Goal: Information Seeking & Learning: Check status

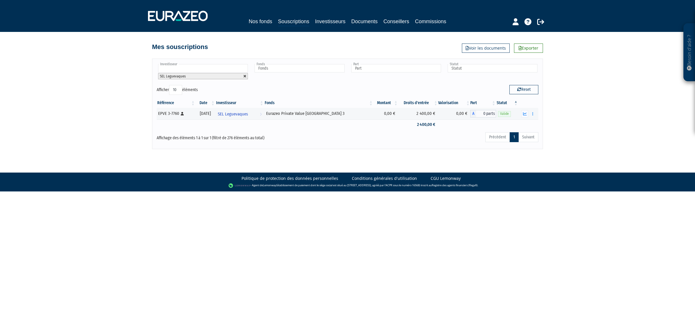
click at [245, 76] on link at bounding box center [244, 75] width 3 height 3
type input "Investisseur"
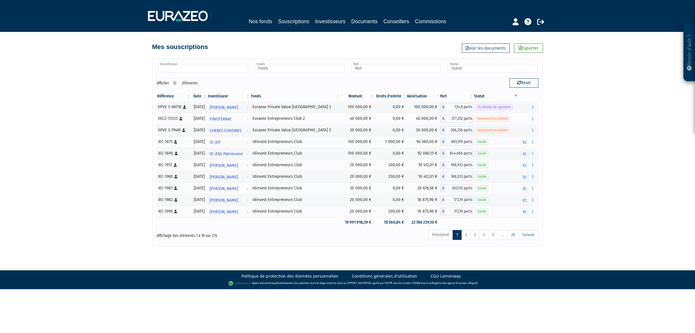
click at [207, 72] on input "text" at bounding box center [203, 68] width 90 height 8
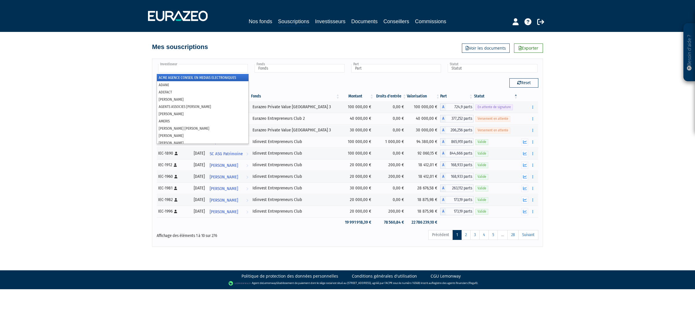
click at [249, 57] on div "Investisseur ACME AGENCE CONSEIL EN MEDIAS ELECTRONIQUES ADANE ADEFACT [PERSON_…" at bounding box center [348, 150] width 330 height 194
type input "Investisseur"
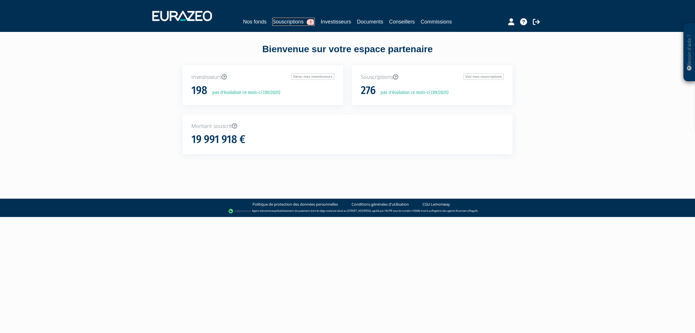
click at [287, 18] on link "Souscriptions 1" at bounding box center [293, 22] width 43 height 8
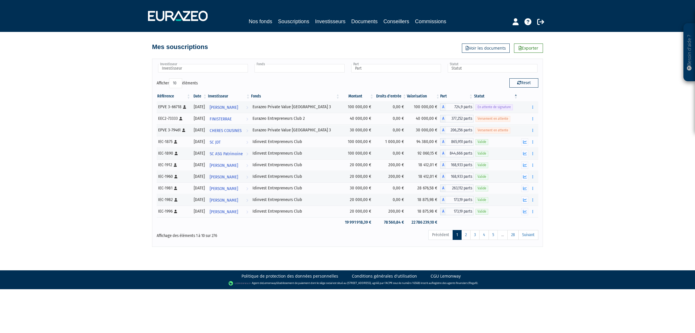
click at [278, 73] on ul at bounding box center [299, 68] width 92 height 11
click at [290, 77] on li "Idinvest Entrepreneurs Club" at bounding box center [300, 77] width 92 height 7
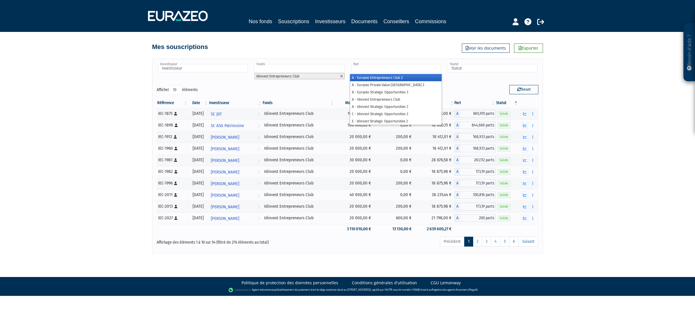
click at [373, 68] on input "text" at bounding box center [396, 68] width 90 height 8
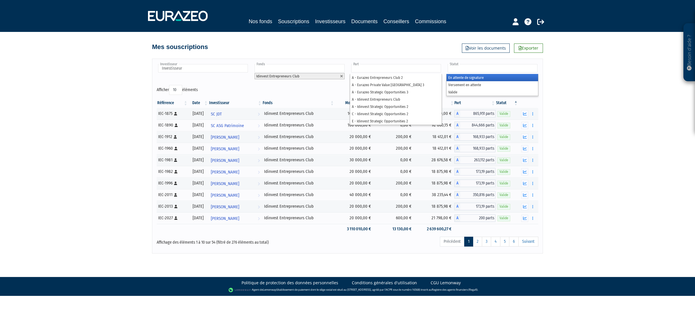
click at [463, 70] on input "text" at bounding box center [493, 68] width 90 height 8
type input "Part"
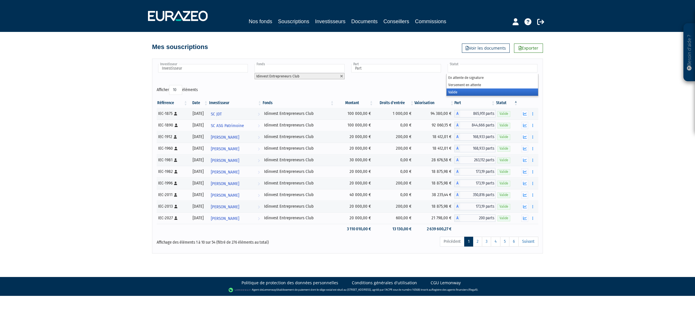
click at [461, 91] on li "Valide" at bounding box center [493, 91] width 92 height 7
click at [579, 89] on div "Besoin d'aide ? × J'ai besoin d'aide Si vous avez une question à propos du fonc…" at bounding box center [347, 126] width 695 height 253
click at [520, 241] on link "Suivant" at bounding box center [529, 241] width 20 height 10
click at [517, 242] on link "6" at bounding box center [514, 241] width 10 height 10
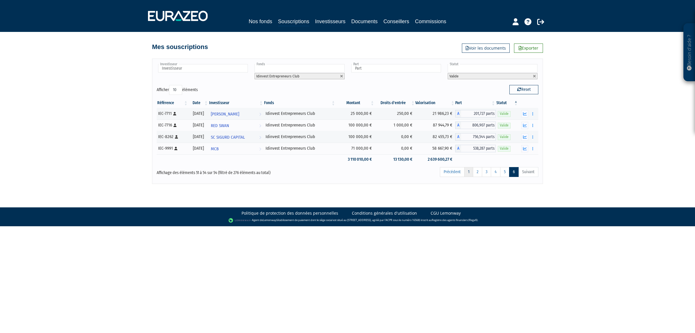
click at [466, 173] on link "1" at bounding box center [468, 172] width 9 height 10
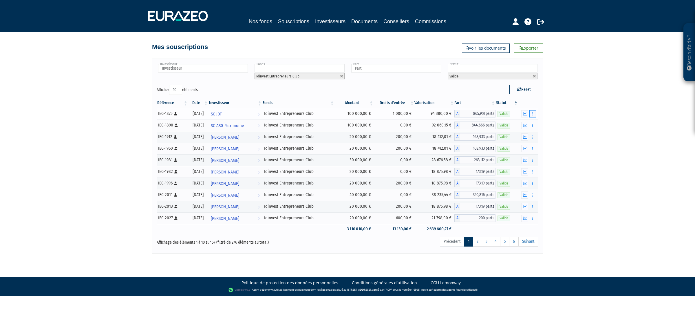
click at [533, 112] on icon "button" at bounding box center [533, 114] width 1 height 4
click at [557, 121] on div "Besoin d'aide ? × J'ai besoin d'aide Si vous avez une question à propos du fonc…" at bounding box center [347, 126] width 695 height 253
click at [548, 127] on div "Besoin d'aide ? × J'ai besoin d'aide Si vous avez une question à propos du fonc…" at bounding box center [347, 126] width 695 height 253
click at [534, 126] on button "button" at bounding box center [533, 125] width 7 height 7
click at [552, 130] on div "Besoin d'aide ? × J'ai besoin d'aide Si vous avez une question à propos du fonc…" at bounding box center [347, 126] width 695 height 253
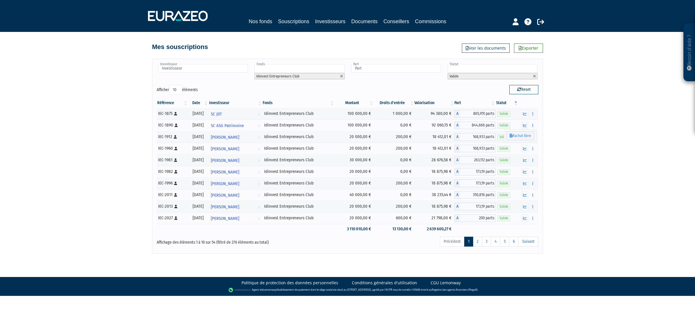
click at [541, 139] on div "Référence Date Investisseur Fonds Montant Droits d'entrée Valorisation Part Sta…" at bounding box center [347, 165] width 391 height 139
click at [535, 137] on button "button" at bounding box center [533, 136] width 7 height 7
click at [550, 138] on div "Besoin d'aide ? × J'ai besoin d'aide Si vous avez une question à propos du fonc…" at bounding box center [347, 126] width 695 height 253
click at [549, 139] on div "Besoin d'aide ? × J'ai besoin d'aide Si vous avez une question à propos du fonc…" at bounding box center [347, 126] width 695 height 253
click at [544, 145] on div "Besoin d'aide ? × J'ai besoin d'aide Si vous avez une question à propos du fonc…" at bounding box center [347, 126] width 695 height 253
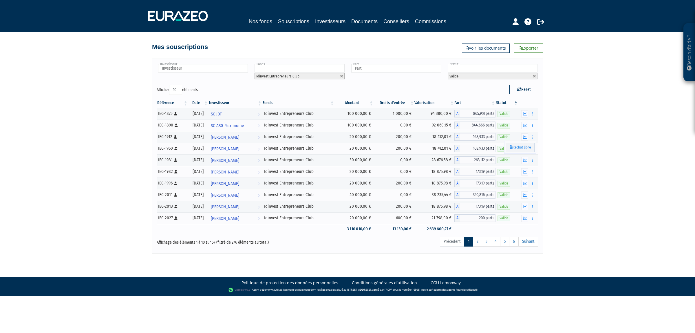
click at [544, 146] on div "Besoin d'aide ? × J'ai besoin d'aide Si vous avez une question à propos du fonc…" at bounding box center [347, 126] width 695 height 253
click at [530, 159] on button "button" at bounding box center [533, 159] width 7 height 7
click at [535, 138] on button "button" at bounding box center [533, 136] width 7 height 7
click at [533, 160] on icon "button" at bounding box center [533, 160] width 1 height 4
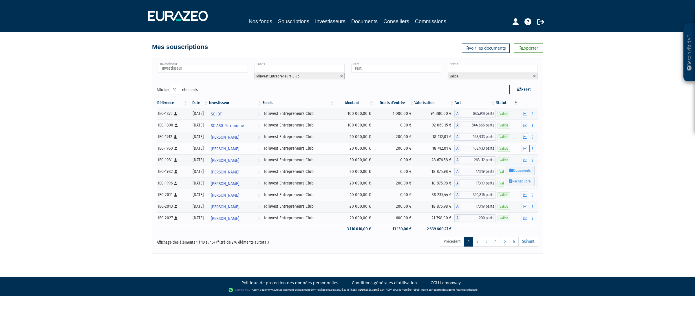
click at [535, 150] on button "button" at bounding box center [533, 148] width 7 height 7
click at [534, 138] on button "button" at bounding box center [533, 136] width 7 height 7
click at [548, 156] on div "Besoin d'aide ? × J'ai besoin d'aide Si vous avez une question à propos du fonc…" at bounding box center [347, 126] width 695 height 253
click at [533, 150] on icon "button" at bounding box center [533, 149] width 1 height 4
click at [559, 157] on div "Besoin d'aide ? × J'ai besoin d'aide Si vous avez une question à propos du fonc…" at bounding box center [347, 126] width 695 height 253
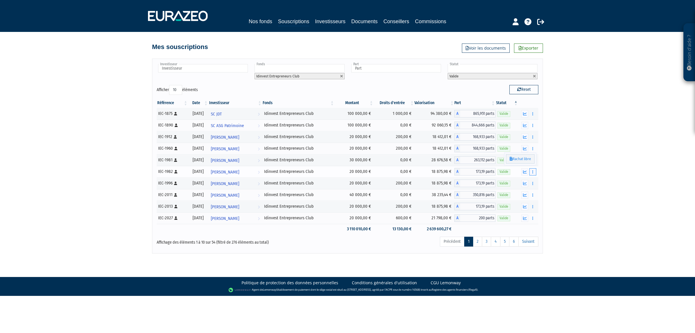
click at [535, 172] on button "button" at bounding box center [533, 171] width 7 height 7
click at [533, 159] on icon "button" at bounding box center [533, 160] width 1 height 4
click at [535, 173] on button "button" at bounding box center [533, 171] width 7 height 7
click at [533, 160] on icon "button" at bounding box center [533, 160] width 1 height 4
click at [533, 150] on icon "button" at bounding box center [533, 149] width 1 height 4
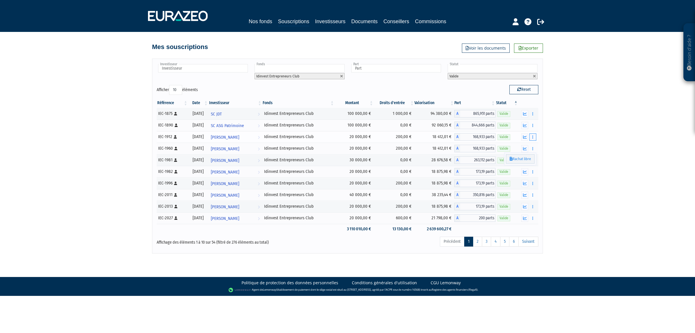
click at [532, 138] on button "button" at bounding box center [533, 136] width 7 height 7
click at [531, 125] on button "button" at bounding box center [533, 125] width 7 height 7
click at [534, 115] on button "button" at bounding box center [533, 113] width 7 height 7
click at [542, 126] on div "Référence Date Investisseur Fonds Montant Droits d'entrée Valorisation Part Sta…" at bounding box center [347, 165] width 391 height 139
click at [533, 125] on icon "button" at bounding box center [533, 125] width 1 height 4
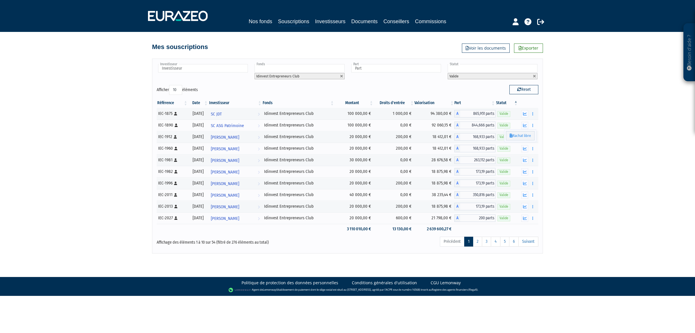
click at [559, 133] on div "Besoin d'aide ? × J'ai besoin d'aide Si vous avez une question à propos du fonc…" at bounding box center [347, 126] width 695 height 253
click at [548, 140] on div "Besoin d'aide ? × J'ai besoin d'aide Si vous avez une question à propos du fonc…" at bounding box center [347, 126] width 695 height 253
click at [536, 146] on button "button" at bounding box center [533, 148] width 7 height 7
click at [534, 138] on button "button" at bounding box center [533, 136] width 7 height 7
click at [535, 157] on button "button" at bounding box center [533, 159] width 7 height 7
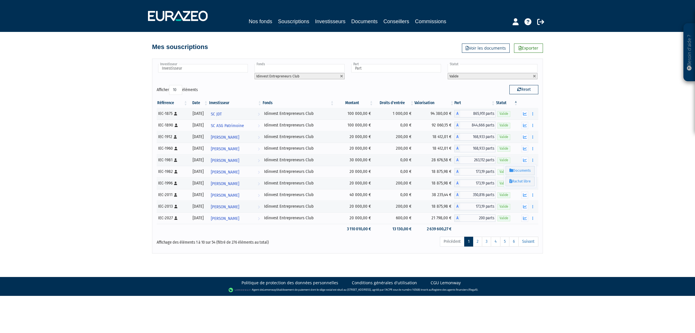
click at [547, 173] on div "Besoin d'aide ? × J'ai besoin d'aide Si vous avez une question à propos du fonc…" at bounding box center [347, 126] width 695 height 253
click at [533, 174] on icon "button" at bounding box center [533, 172] width 1 height 4
click at [535, 185] on button "button" at bounding box center [533, 183] width 7 height 7
click at [551, 196] on div "Besoin d'aide ? × J'ai besoin d'aide Si vous avez une question à propos du fonc…" at bounding box center [347, 126] width 695 height 253
click at [530, 196] on button "button" at bounding box center [533, 194] width 7 height 7
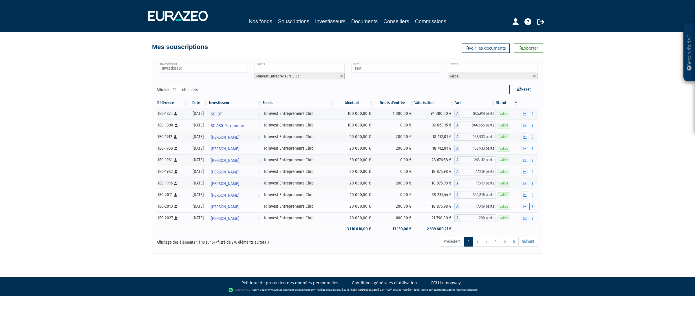
click at [534, 208] on button "button" at bounding box center [533, 206] width 7 height 7
click at [553, 209] on div "Besoin d'aide ? × J'ai besoin d'aide Si vous avez une question à propos du fonc…" at bounding box center [347, 126] width 695 height 253
click at [543, 221] on div "Besoin d'aide ? × J'ai besoin d'aide Si vous avez une question à propos du fonc…" at bounding box center [347, 126] width 695 height 253
click at [541, 223] on div "Référence Date Investisseur Fonds Montant Droits d'entrée Valorisation Part Sta…" at bounding box center [347, 165] width 391 height 139
click at [535, 183] on button "button" at bounding box center [533, 183] width 7 height 7
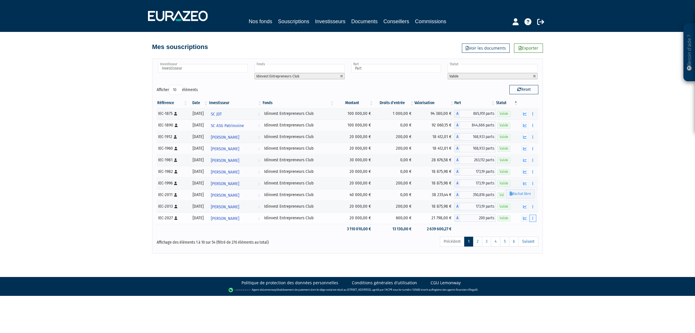
click at [535, 216] on button "button" at bounding box center [533, 217] width 7 height 7
click at [533, 184] on icon "button" at bounding box center [533, 183] width 1 height 4
click at [535, 217] on button "button" at bounding box center [533, 217] width 7 height 7
click at [533, 194] on icon "button" at bounding box center [533, 195] width 1 height 4
click at [522, 227] on link "Historique de rachat(s)" at bounding box center [511, 227] width 48 height 10
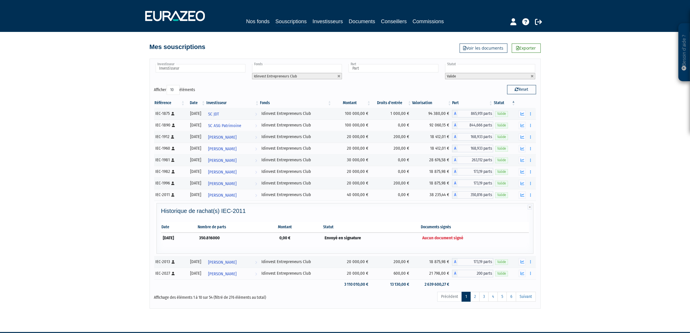
scroll to position [20, 0]
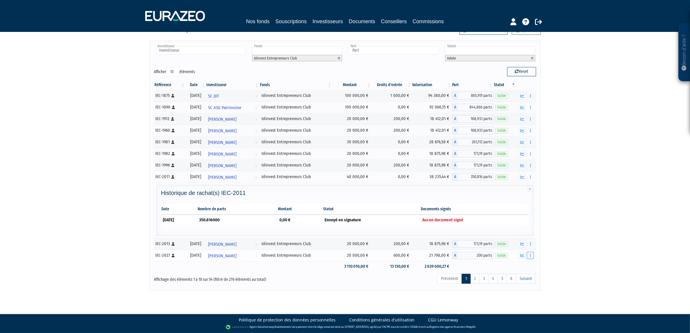
click at [529, 253] on button "button" at bounding box center [530, 254] width 7 height 7
click at [522, 278] on link "Historique de rachat(s)" at bounding box center [508, 277] width 48 height 10
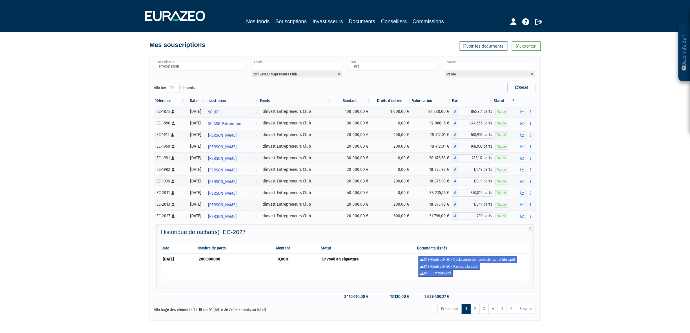
scroll to position [34, 0]
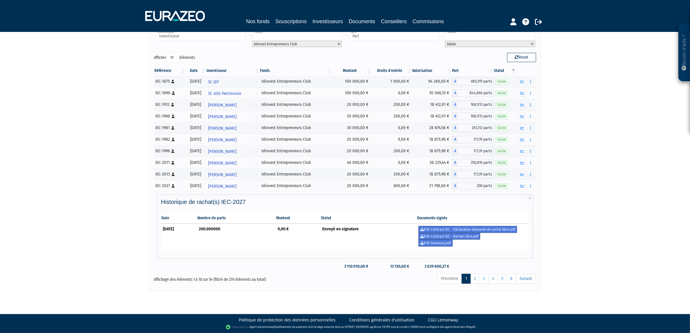
click at [567, 228] on div "Besoin d'aide ? × J'ai besoin d'aide Si vous avez une question à propos du fonc…" at bounding box center [345, 129] width 690 height 322
click at [303, 240] on td "0,00 €" at bounding box center [298, 235] width 45 height 25
click at [579, 234] on div "Besoin d'aide ? × J'ai besoin d'aide Si vous avez une question à propos du fonc…" at bounding box center [345, 129] width 690 height 322
click at [597, 262] on div "Besoin d'aide ? × J'ai besoin d'aide Si vous avez une question à propos du fonc…" at bounding box center [345, 129] width 690 height 322
click at [489, 230] on link "818-Contract-IEC - Déclaration demande de rachat libre.pdf" at bounding box center [467, 229] width 99 height 7
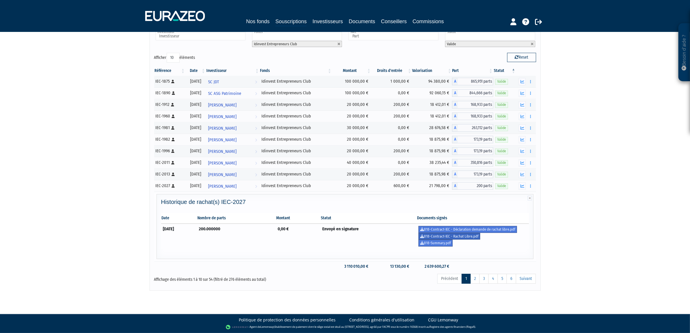
click at [465, 235] on link "818-Contract-IEC - Rachat Libre.pdf" at bounding box center [449, 236] width 62 height 7
click at [466, 236] on link "818-Contract-IEC - Rachat Libre.pdf" at bounding box center [449, 236] width 62 height 7
click at [581, 236] on div "Besoin d'aide ? × J'ai besoin d'aide Si vous avez une question à propos du fonc…" at bounding box center [345, 129] width 690 height 322
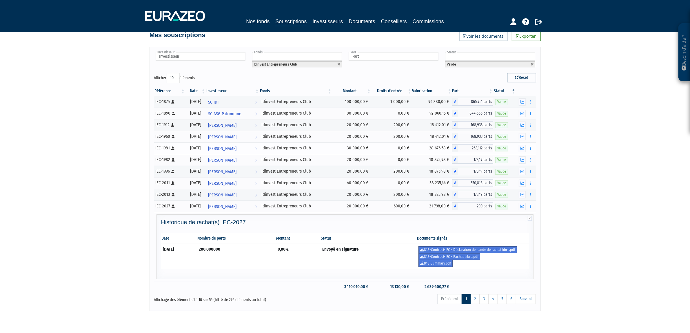
scroll to position [0, 0]
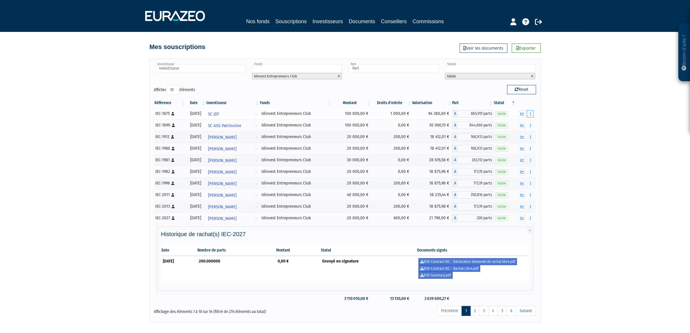
click at [532, 111] on button "button" at bounding box center [530, 113] width 7 height 7
click at [550, 121] on div "Besoin d'aide ? × J'ai besoin d'aide Si vous avez une question à propos du fonc…" at bounding box center [345, 161] width 690 height 322
click at [537, 132] on div "Référence Date Investisseur Fonds Montant Droits d'entrée Valorisation Part Sta…" at bounding box center [345, 200] width 391 height 209
click at [530, 232] on icon at bounding box center [530, 230] width 4 height 5
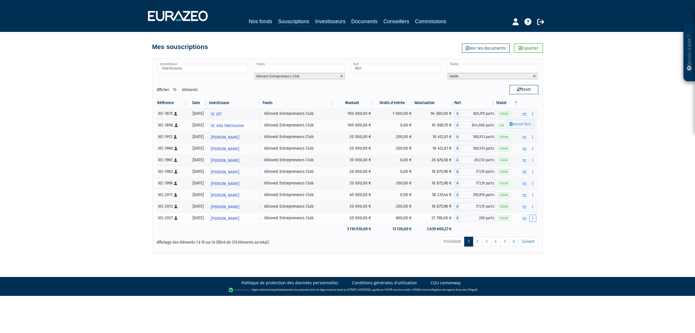
click at [534, 222] on button "button" at bounding box center [533, 217] width 7 height 7
click at [533, 208] on icon "button" at bounding box center [533, 207] width 1 height 4
click at [533, 197] on icon "button" at bounding box center [533, 195] width 1 height 4
click at [533, 219] on icon "button" at bounding box center [533, 218] width 1 height 4
click at [535, 207] on button "button" at bounding box center [533, 206] width 7 height 7
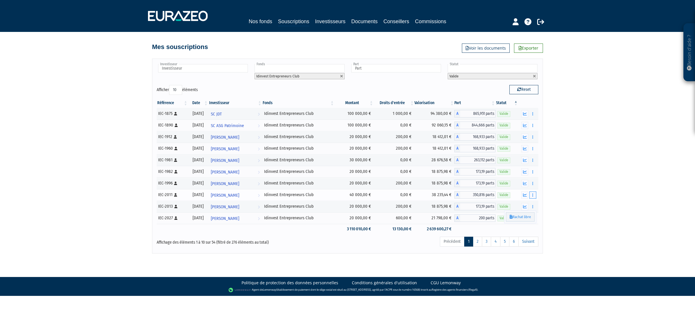
click at [533, 196] on icon "button" at bounding box center [533, 195] width 1 height 4
click at [533, 186] on button "button" at bounding box center [533, 183] width 7 height 7
click at [533, 175] on button "button" at bounding box center [533, 171] width 7 height 7
click at [533, 160] on icon "button" at bounding box center [533, 160] width 1 height 4
click at [533, 148] on icon "button" at bounding box center [533, 149] width 1 height 4
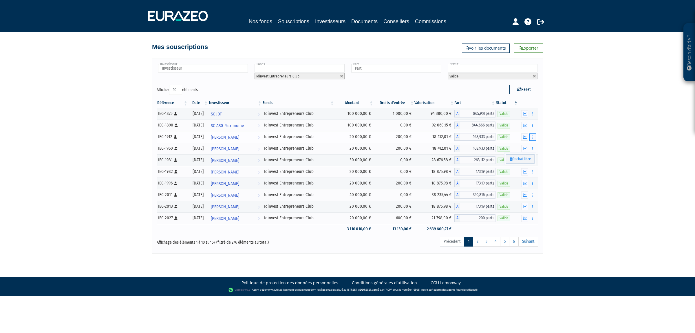
click at [532, 141] on button "button" at bounding box center [533, 136] width 7 height 7
click at [532, 128] on button "button" at bounding box center [533, 125] width 7 height 7
click at [535, 119] on td "Rachat libre" at bounding box center [529, 114] width 20 height 12
click at [534, 114] on button "button" at bounding box center [533, 113] width 7 height 7
click at [531, 112] on button "button" at bounding box center [533, 113] width 7 height 7
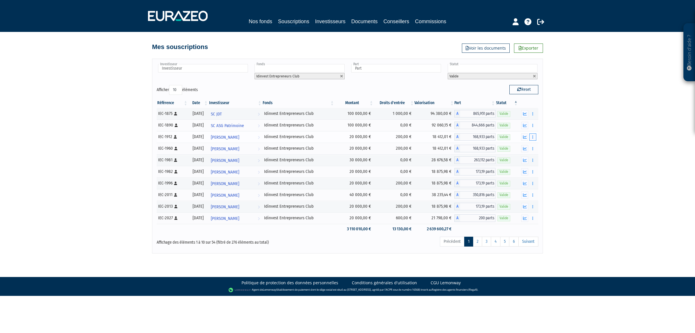
click at [534, 135] on button "button" at bounding box center [533, 136] width 7 height 7
click at [533, 125] on icon "button" at bounding box center [533, 125] width 1 height 4
click at [534, 149] on button "button" at bounding box center [533, 148] width 7 height 7
click at [531, 173] on button "button" at bounding box center [533, 171] width 7 height 7
click at [533, 163] on button "button" at bounding box center [533, 159] width 7 height 7
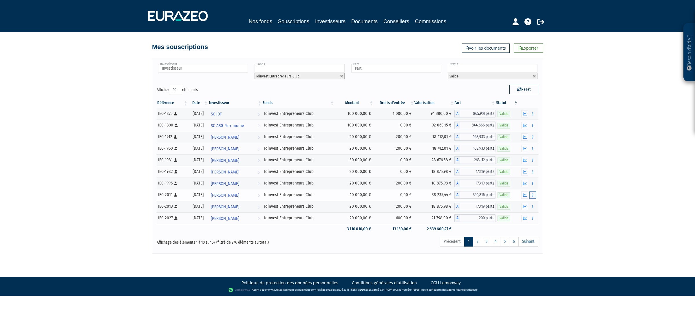
click at [533, 195] on icon "button" at bounding box center [533, 195] width 1 height 4
click at [533, 185] on icon "button" at bounding box center [533, 183] width 1 height 4
click at [532, 217] on button "button" at bounding box center [533, 217] width 7 height 7
click at [533, 198] on button "button" at bounding box center [533, 194] width 7 height 7
click at [545, 219] on div "Besoin d'aide ? × J'ai besoin d'aide Si vous avez une question à propos du fonc…" at bounding box center [347, 126] width 695 height 253
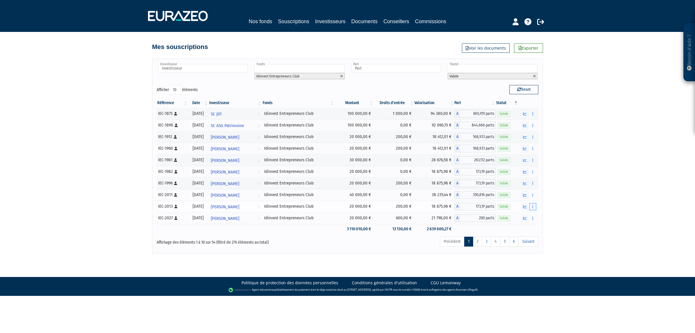
click at [534, 210] on button "button" at bounding box center [533, 206] width 7 height 7
click at [533, 196] on icon "button" at bounding box center [533, 195] width 1 height 4
click at [552, 215] on div "Besoin d'aide ? × J'ai besoin d'aide Si vous avez une question à propos du fonc…" at bounding box center [347, 126] width 695 height 253
click at [535, 216] on button "button" at bounding box center [533, 217] width 7 height 7
click at [533, 195] on icon "button" at bounding box center [533, 195] width 1 height 4
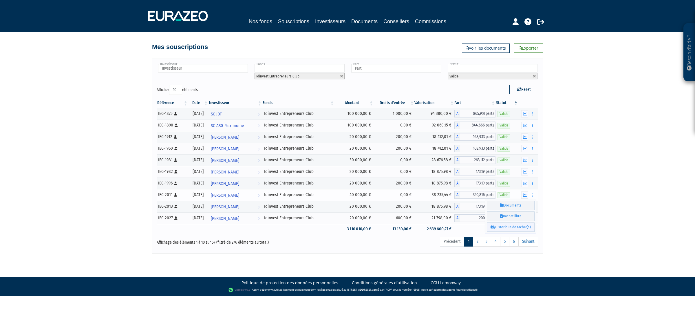
click at [515, 225] on link "Historique de rachat(s)" at bounding box center [511, 227] width 48 height 10
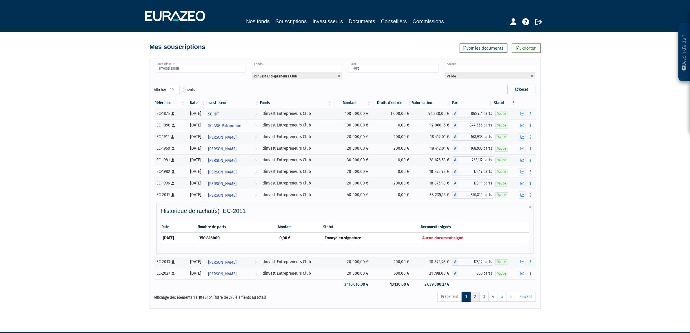
click at [472, 297] on link "2" at bounding box center [474, 296] width 9 height 10
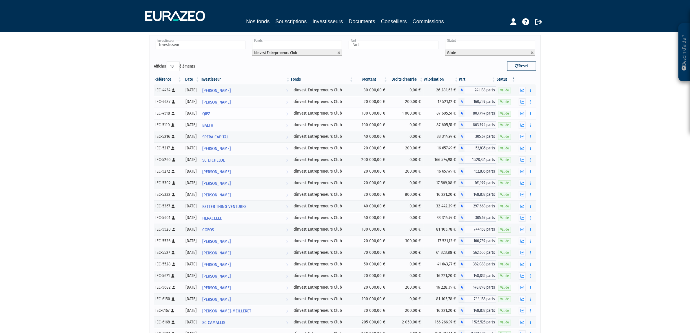
scroll to position [36, 0]
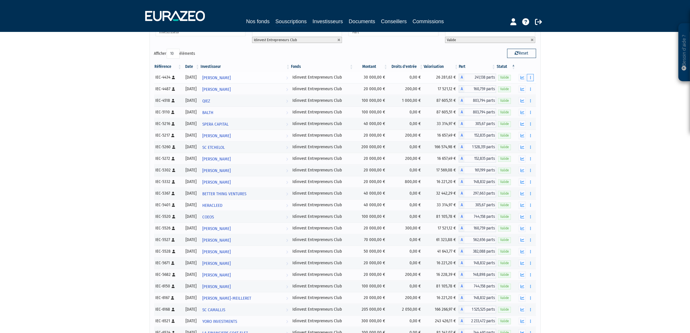
click at [530, 76] on icon "button" at bounding box center [530, 78] width 1 height 4
click at [530, 87] on icon "button" at bounding box center [530, 89] width 1 height 4
click at [533, 77] on button "button" at bounding box center [530, 77] width 7 height 7
click at [541, 102] on div "Besoin d'aide ? × J'ai besoin d'aide Si vous avez une question à propos du fonc…" at bounding box center [345, 287] width 690 height 647
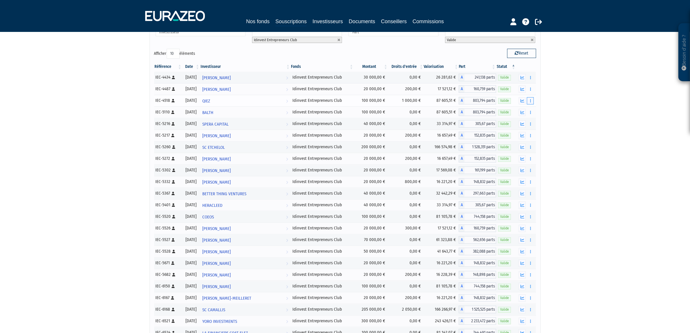
click at [530, 99] on icon "button" at bounding box center [530, 101] width 1 height 4
click at [553, 101] on div "Besoin d'aide ? × J'ai besoin d'aide Si vous avez une question à propos du fonc…" at bounding box center [345, 287] width 690 height 647
click at [546, 104] on div "Besoin d'aide ? × J'ai besoin d'aide Si vous avez une question à propos du fonc…" at bounding box center [345, 287] width 690 height 647
click at [550, 93] on div "Besoin d'aide ? × J'ai besoin d'aide Si vous avez une question à propos du fonc…" at bounding box center [345, 287] width 690 height 647
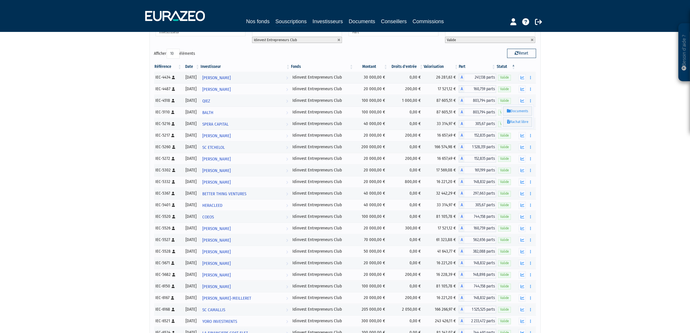
click at [555, 87] on div "Besoin d'aide ? × J'ai besoin d'aide Si vous avez une question à propos du fonc…" at bounding box center [345, 287] width 690 height 647
click at [554, 90] on div "Besoin d'aide ? × J'ai besoin d'aide Si vous avez une question à propos du fonc…" at bounding box center [345, 287] width 690 height 647
click at [531, 75] on button "button" at bounding box center [530, 77] width 7 height 7
click at [530, 112] on icon "button" at bounding box center [530, 112] width 1 height 4
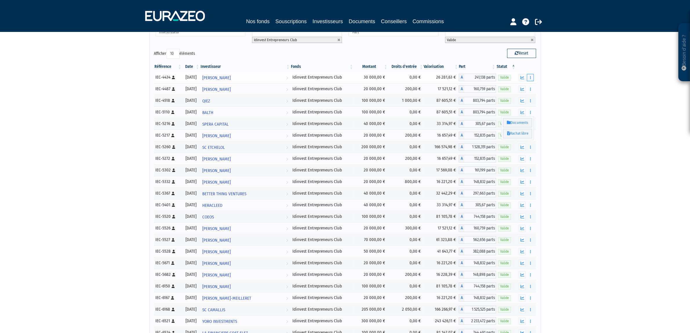
click at [531, 76] on button "button" at bounding box center [530, 77] width 7 height 7
click at [530, 123] on icon "button" at bounding box center [530, 124] width 1 height 4
click at [530, 77] on icon "button" at bounding box center [530, 78] width 1 height 4
click at [530, 136] on icon "button" at bounding box center [530, 136] width 1 height 4
click at [531, 80] on button "button" at bounding box center [530, 77] width 7 height 7
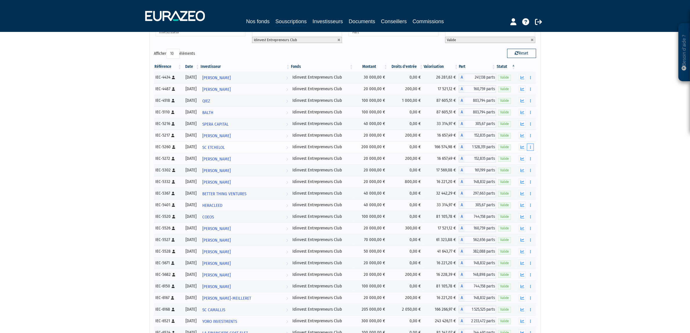
click at [530, 149] on icon "button" at bounding box center [530, 147] width 1 height 4
click at [531, 78] on button "button" at bounding box center [530, 77] width 7 height 7
click at [530, 161] on icon "button" at bounding box center [530, 159] width 1 height 4
click at [530, 137] on icon "button" at bounding box center [530, 136] width 1 height 4
click at [530, 174] on button "button" at bounding box center [530, 170] width 7 height 7
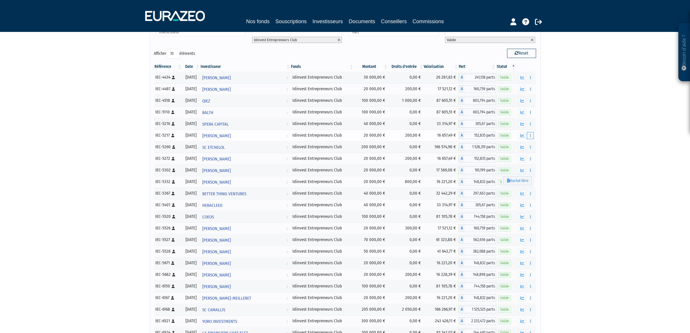
click at [530, 136] on icon "button" at bounding box center [530, 136] width 1 height 4
click at [528, 184] on button "button" at bounding box center [530, 181] width 7 height 7
click at [531, 141] on td "Documents Rachat libre" at bounding box center [526, 136] width 20 height 12
click at [530, 158] on icon "button" at bounding box center [530, 159] width 1 height 4
click at [532, 194] on button "button" at bounding box center [530, 193] width 7 height 7
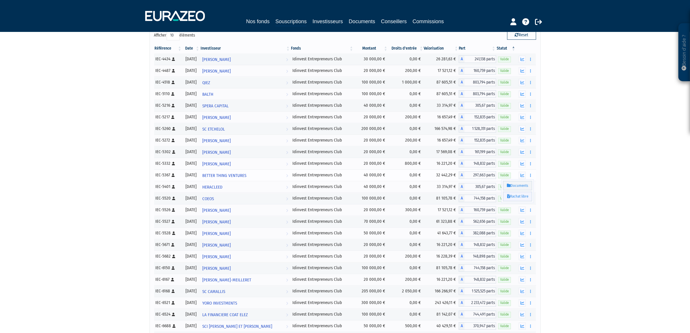
scroll to position [72, 0]
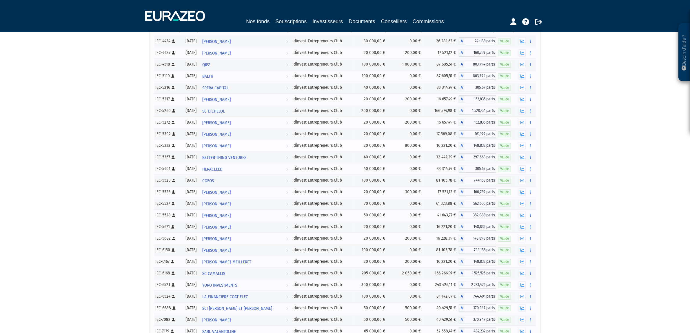
click at [535, 141] on tr "IEC-5332 [Français] Personne physique 31/12/2021 Christophe YAOUANC Voir l'inve…" at bounding box center [345, 146] width 382 height 12
click at [531, 169] on button "button" at bounding box center [530, 168] width 7 height 7
click at [531, 160] on button "button" at bounding box center [530, 157] width 7 height 7
click at [529, 194] on button "button" at bounding box center [530, 191] width 7 height 7
click at [530, 216] on icon "button" at bounding box center [530, 215] width 1 height 4
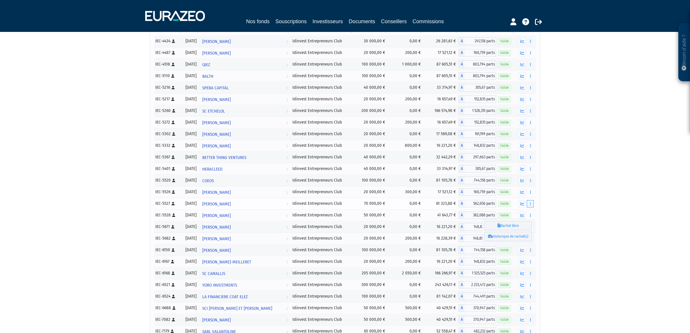
click at [531, 207] on button "button" at bounding box center [530, 203] width 7 height 7
click at [530, 228] on icon "button" at bounding box center [530, 227] width 1 height 4
click at [516, 264] on link "Historique de rachat(s)" at bounding box center [508, 259] width 48 height 10
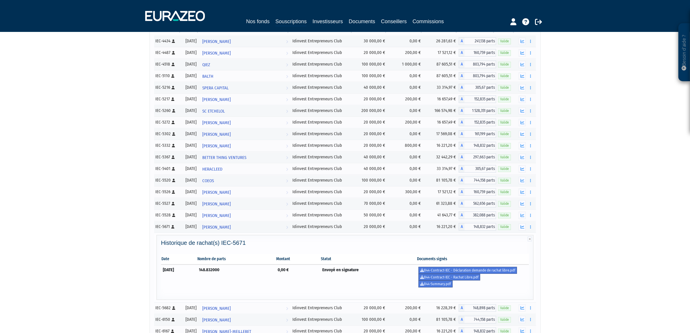
click at [397, 279] on td "Envoyé en signature" at bounding box center [368, 276] width 96 height 25
click at [451, 279] on link "844-Contract-IEC - Rachat Libre.pdf" at bounding box center [449, 276] width 62 height 7
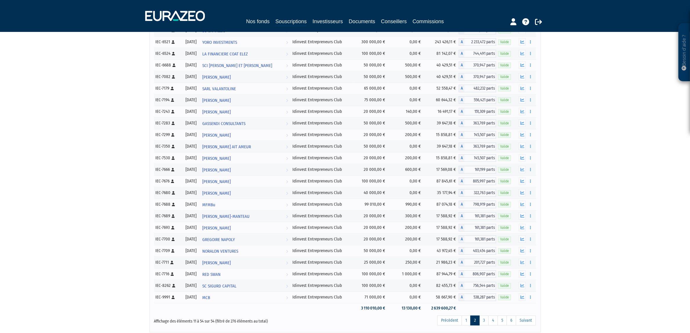
scroll to position [433, 0]
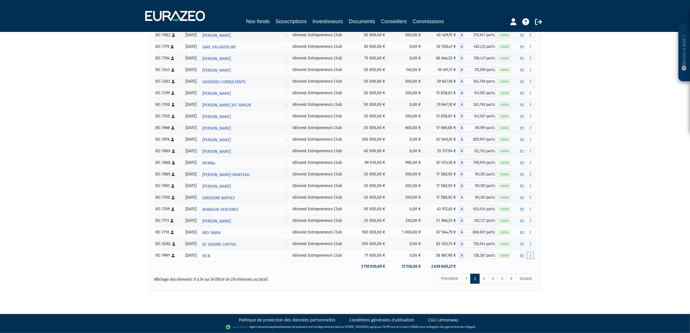
click at [532, 257] on button "button" at bounding box center [530, 254] width 7 height 7
click at [531, 244] on button "button" at bounding box center [530, 243] width 7 height 7
click at [530, 232] on icon "button" at bounding box center [530, 232] width 1 height 4
click at [531, 251] on button "button" at bounding box center [530, 254] width 7 height 7
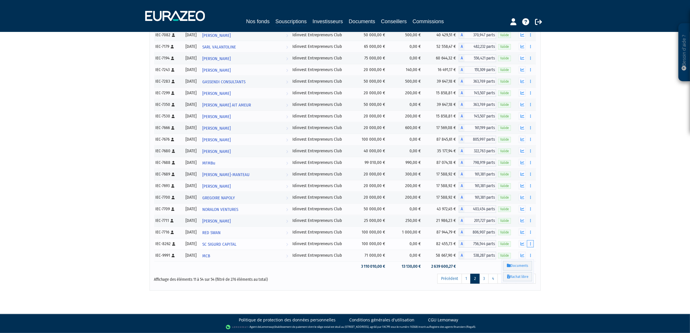
click at [530, 245] on icon "button" at bounding box center [530, 244] width 1 height 4
click at [530, 232] on icon "button" at bounding box center [530, 232] width 1 height 4
click at [533, 252] on button "button" at bounding box center [530, 254] width 7 height 7
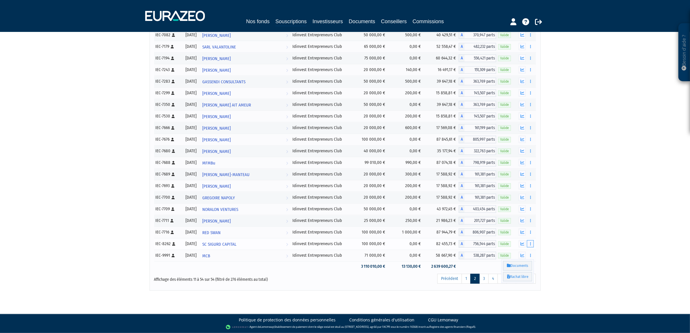
click at [530, 245] on button "button" at bounding box center [530, 243] width 7 height 7
click at [530, 234] on button "button" at bounding box center [530, 231] width 7 height 7
click at [517, 251] on link "Historique de rachat(s)" at bounding box center [508, 254] width 48 height 10
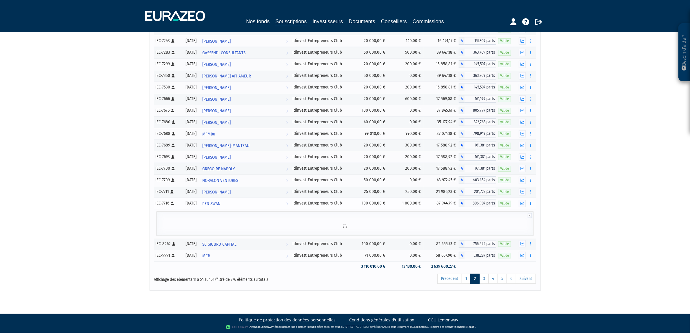
scroll to position [364, 0]
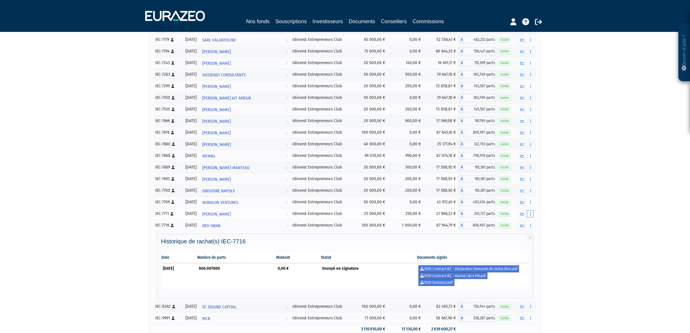
click at [529, 217] on button "button" at bounding box center [530, 213] width 7 height 7
click at [517, 239] on link "Historique de rachat(s)" at bounding box center [508, 235] width 48 height 10
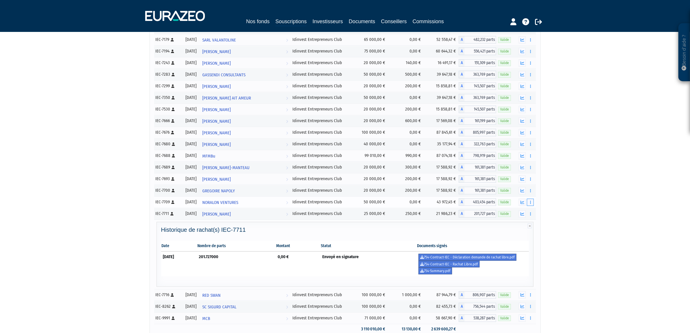
click at [529, 206] on button "button" at bounding box center [530, 201] width 7 height 7
click at [528, 194] on button "button" at bounding box center [530, 190] width 7 height 7
click at [530, 181] on icon "button" at bounding box center [530, 179] width 1 height 4
drag, startPoint x: 531, startPoint y: 173, endPoint x: 549, endPoint y: 183, distance: 21.3
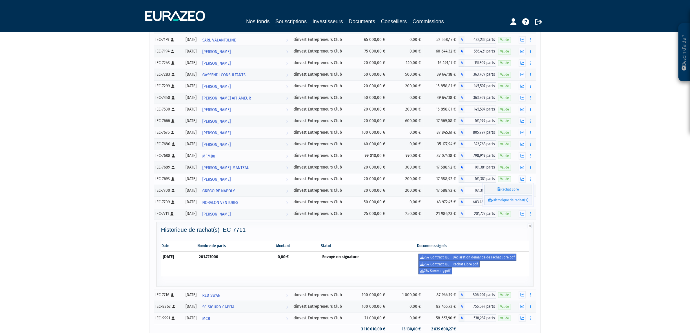
click at [516, 205] on link "Historique de rachat(s)" at bounding box center [508, 200] width 48 height 10
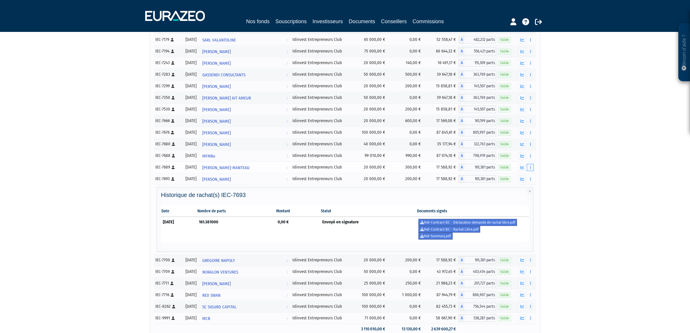
click at [528, 171] on button "button" at bounding box center [530, 167] width 7 height 7
click at [531, 159] on button "button" at bounding box center [530, 155] width 7 height 7
click at [528, 148] on button "button" at bounding box center [530, 144] width 7 height 7
click at [527, 135] on button "button" at bounding box center [530, 132] width 7 height 7
click at [530, 123] on icon "button" at bounding box center [530, 121] width 1 height 4
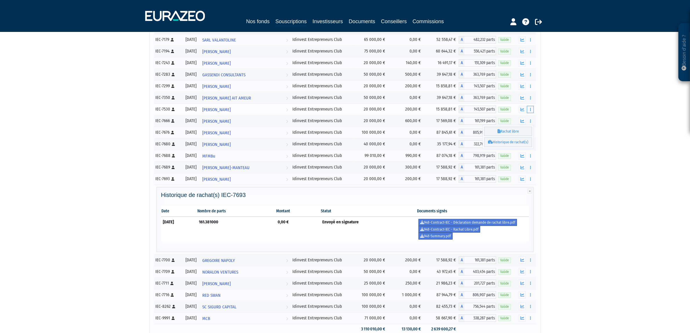
click at [533, 113] on button "button" at bounding box center [530, 109] width 7 height 7
click at [530, 123] on icon "button" at bounding box center [530, 121] width 1 height 4
click at [521, 145] on link "Historique de rachat(s)" at bounding box center [508, 142] width 48 height 10
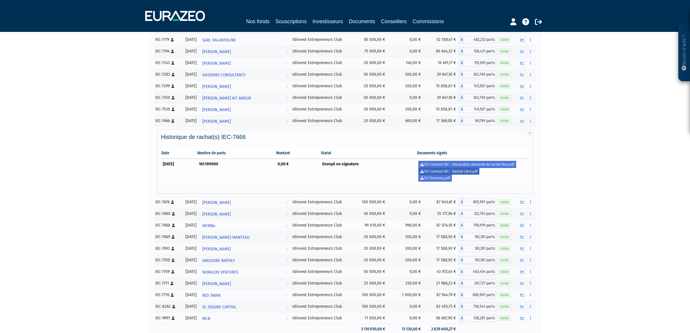
click at [446, 175] on link "747-Contract-IEC - Rachat Libre.pdf" at bounding box center [448, 171] width 61 height 7
click at [531, 205] on button "button" at bounding box center [530, 201] width 7 height 7
click at [530, 123] on icon "button" at bounding box center [530, 121] width 1 height 4
click at [510, 147] on link "Historique de rachat(s)" at bounding box center [508, 142] width 48 height 10
click at [529, 113] on button "button" at bounding box center [530, 109] width 7 height 7
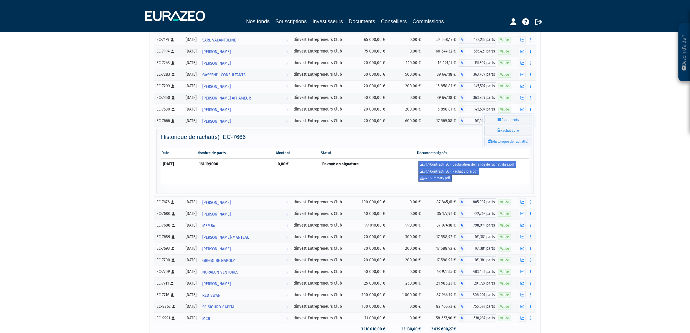
click at [520, 143] on link "Historique de rachat(s)" at bounding box center [508, 142] width 48 height 10
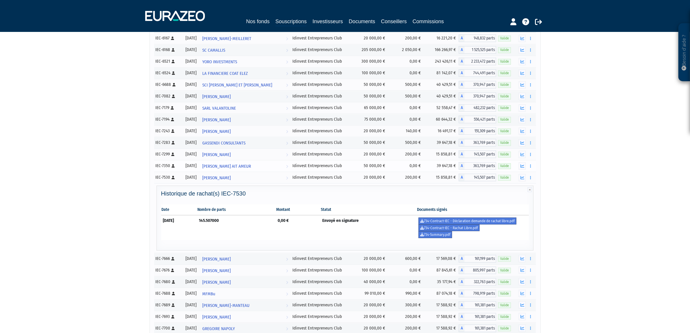
scroll to position [291, 0]
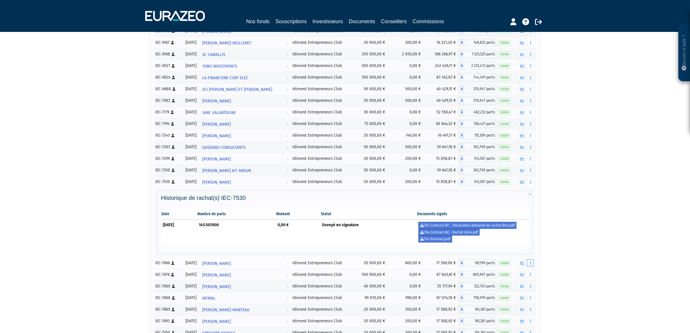
click at [527, 266] on button "button" at bounding box center [530, 262] width 7 height 7
click at [530, 184] on icon "button" at bounding box center [530, 182] width 1 height 4
drag, startPoint x: 558, startPoint y: 207, endPoint x: 555, endPoint y: 208, distance: 3.2
click at [558, 208] on div "Besoin d'aide ? × J'ai besoin d'aide Si vous avez une question à propos du fonc…" at bounding box center [345, 67] width 690 height 716
click at [316, 239] on td "0,00 €" at bounding box center [298, 231] width 45 height 25
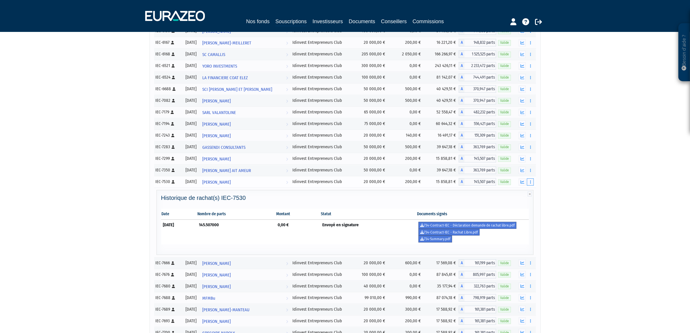
click at [531, 185] on button "button" at bounding box center [530, 181] width 7 height 7
click at [503, 196] on link "Documents" at bounding box center [508, 192] width 48 height 10
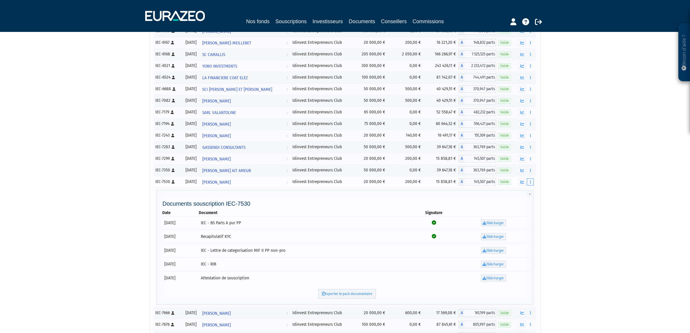
click at [533, 185] on button "button" at bounding box center [530, 181] width 7 height 7
click at [510, 216] on link "Historique de rachat(s)" at bounding box center [508, 214] width 48 height 10
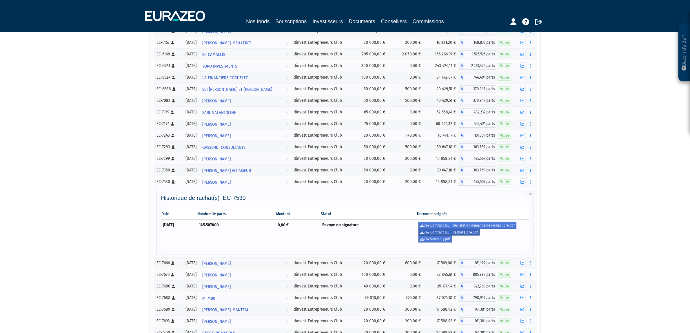
click at [444, 236] on link "734-Contract-IEC - Rachat Libre.pdf" at bounding box center [448, 232] width 61 height 7
click at [527, 174] on button "button" at bounding box center [530, 170] width 7 height 7
click at [528, 162] on button "button" at bounding box center [530, 158] width 7 height 7
click at [530, 149] on icon "button" at bounding box center [530, 147] width 1 height 4
click at [530, 137] on icon "button" at bounding box center [530, 136] width 1 height 4
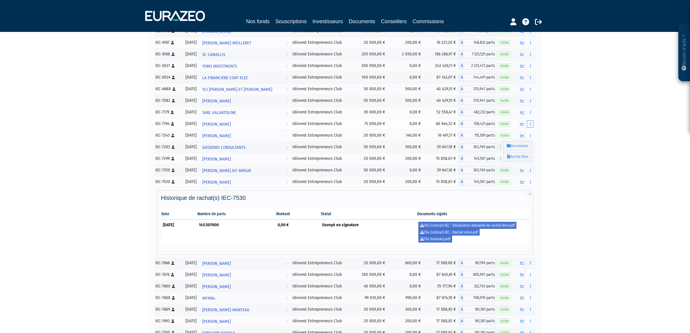
click at [531, 127] on button "button" at bounding box center [530, 123] width 7 height 7
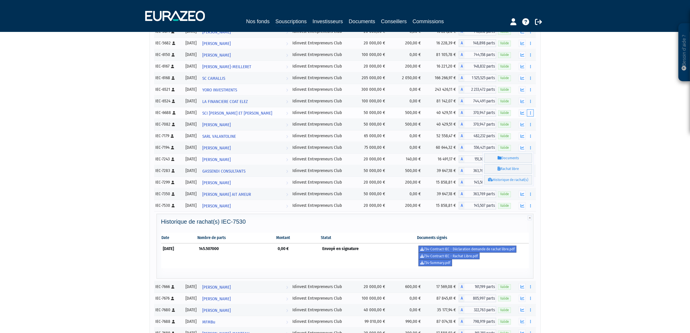
scroll to position [255, 0]
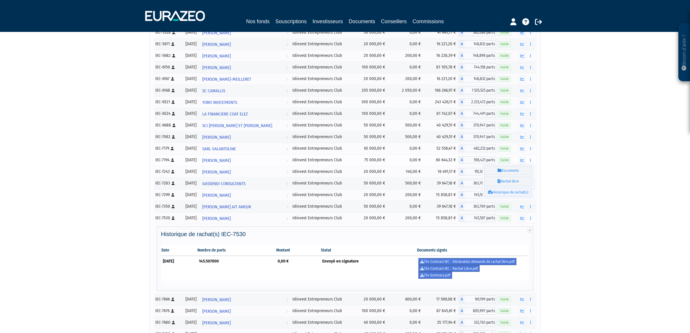
click at [514, 194] on link "Historique de rachat(s)" at bounding box center [508, 192] width 48 height 10
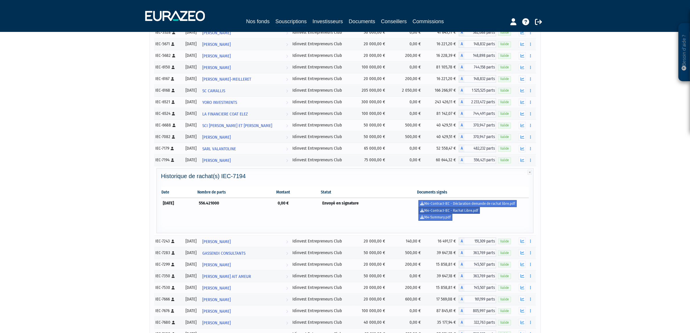
click at [464, 212] on link "964-Contract-IEC - Rachat Libre.pdf" at bounding box center [448, 210] width 61 height 7
click at [530, 150] on icon "button" at bounding box center [530, 149] width 1 height 4
click at [530, 139] on icon "button" at bounding box center [530, 137] width 1 height 4
click at [530, 129] on button "button" at bounding box center [530, 125] width 7 height 7
click at [530, 114] on button "button" at bounding box center [530, 113] width 7 height 7
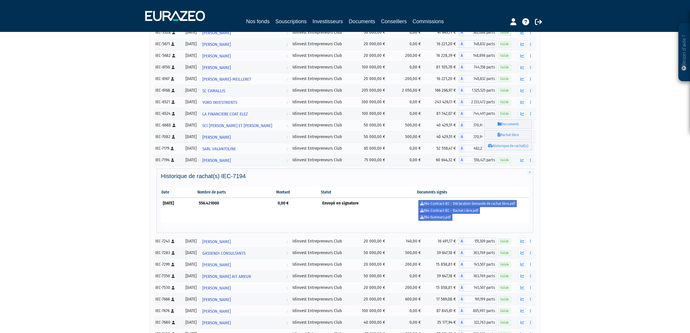
drag, startPoint x: 530, startPoint y: 105, endPoint x: 538, endPoint y: 127, distance: 23.7
click at [542, 118] on div "Besoin d'aide ? × J'ai besoin d'aide Si vous avez une question à propos du fonc…" at bounding box center [345, 103] width 690 height 716
click at [514, 145] on link "Historique de rachat(s)" at bounding box center [508, 146] width 48 height 10
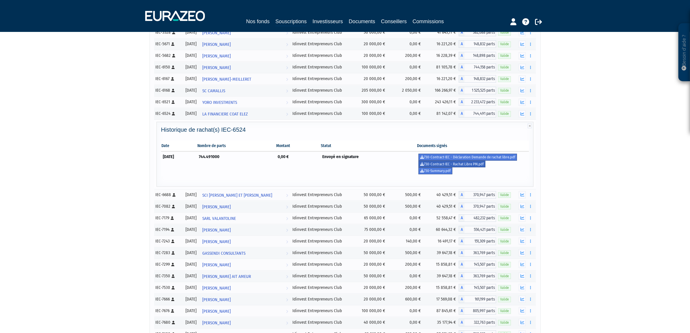
click at [454, 165] on link "730-Contract-IEC - Rachat Libre PM.pdf" at bounding box center [451, 164] width 67 height 7
drag, startPoint x: 530, startPoint y: 106, endPoint x: 524, endPoint y: 166, distance: 60.0
click at [530, 104] on icon "button" at bounding box center [530, 102] width 1 height 4
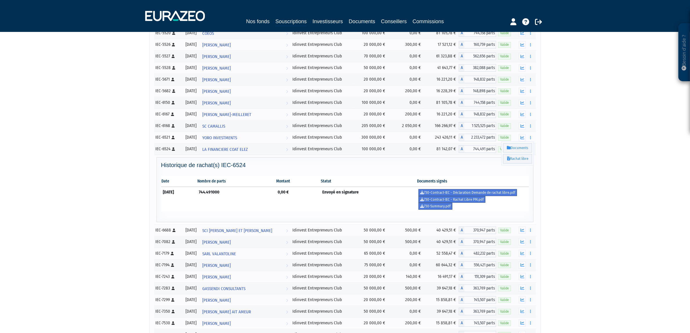
scroll to position [219, 0]
click at [528, 129] on button "button" at bounding box center [530, 126] width 7 height 7
click at [530, 117] on icon "button" at bounding box center [530, 115] width 1 height 4
click at [530, 105] on icon "button" at bounding box center [530, 104] width 1 height 4
click at [513, 134] on link "Historique de rachat(s)" at bounding box center [508, 136] width 48 height 10
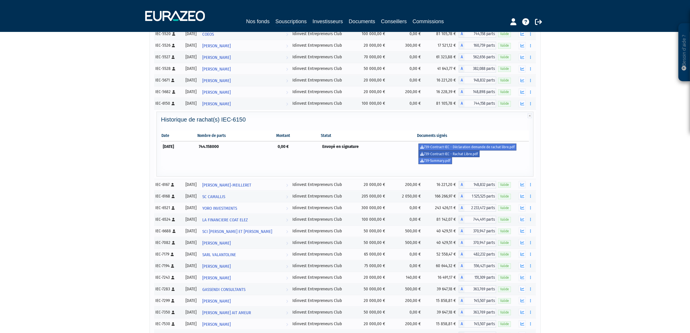
click at [479, 156] on link "739-Contract-IEC - Rachat Libre.pdf" at bounding box center [448, 153] width 61 height 7
click at [530, 94] on icon "button" at bounding box center [530, 92] width 1 height 4
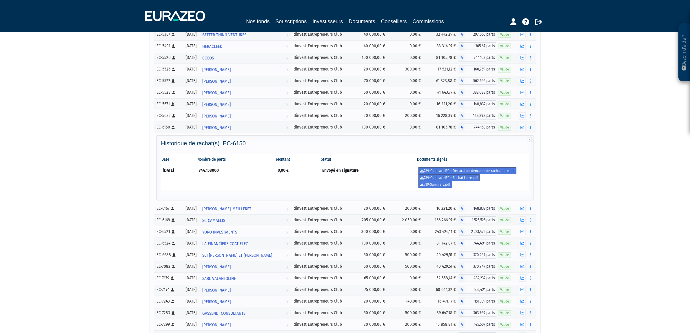
scroll to position [183, 0]
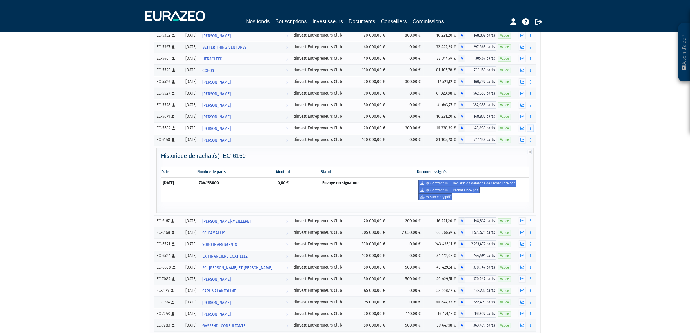
click at [533, 129] on button "button" at bounding box center [530, 128] width 7 height 7
click at [514, 160] on link "Historique de rachat(s)" at bounding box center [508, 161] width 48 height 10
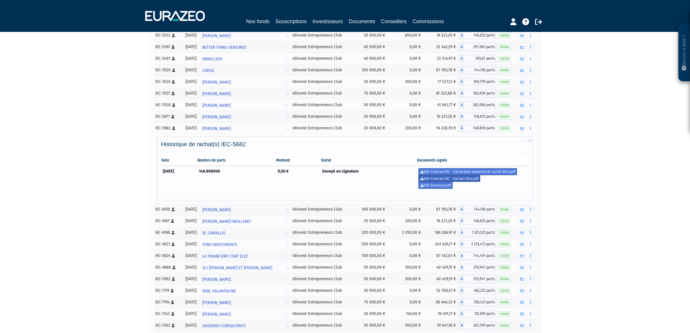
click at [448, 180] on link "862-Contract-IEC - Rachat Libre.pdf" at bounding box center [449, 178] width 62 height 7
click at [531, 120] on button "button" at bounding box center [530, 116] width 7 height 7
click at [513, 151] on link "Historique de rachat(s)" at bounding box center [508, 149] width 48 height 10
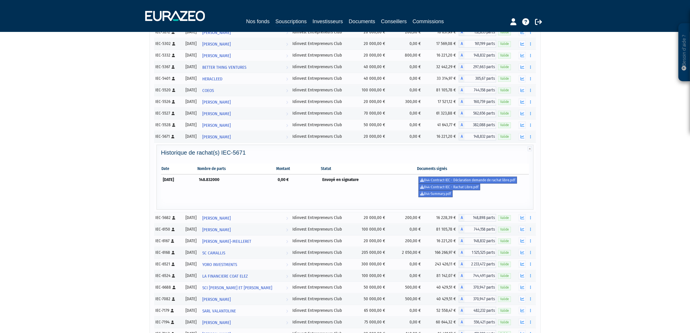
scroll to position [146, 0]
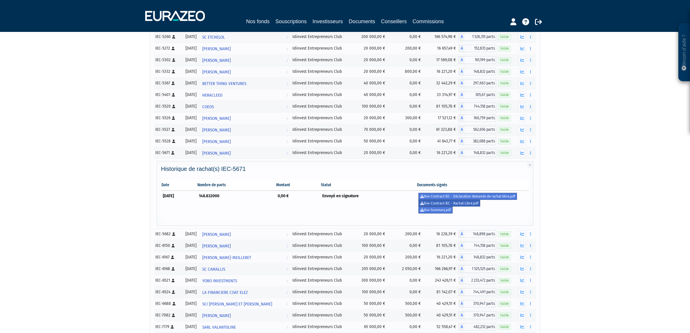
click at [457, 204] on link "844-Contract-IEC - Rachat Libre.pdf" at bounding box center [449, 203] width 62 height 7
click at [530, 143] on icon "button" at bounding box center [530, 141] width 1 height 4
click at [516, 165] on link "Historique de rachat(s)" at bounding box center [508, 163] width 48 height 10
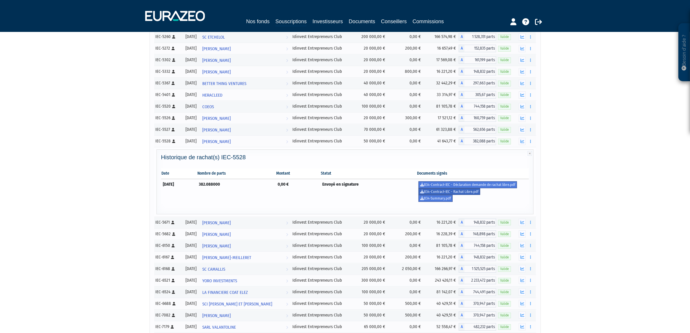
click at [464, 194] on link "834-Contract-IEC - Rachat Libre.pdf" at bounding box center [449, 191] width 62 height 7
click at [529, 131] on button "button" at bounding box center [530, 129] width 7 height 7
click at [530, 119] on icon "button" at bounding box center [530, 118] width 1 height 4
click at [530, 110] on button "button" at bounding box center [530, 106] width 7 height 7
click at [530, 99] on button "button" at bounding box center [530, 94] width 7 height 7
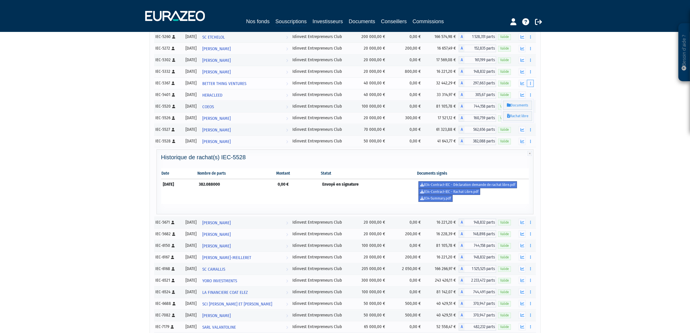
click at [530, 85] on icon "button" at bounding box center [530, 83] width 1 height 4
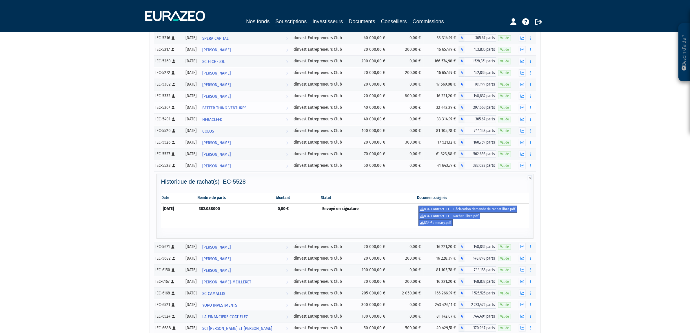
scroll to position [110, 0]
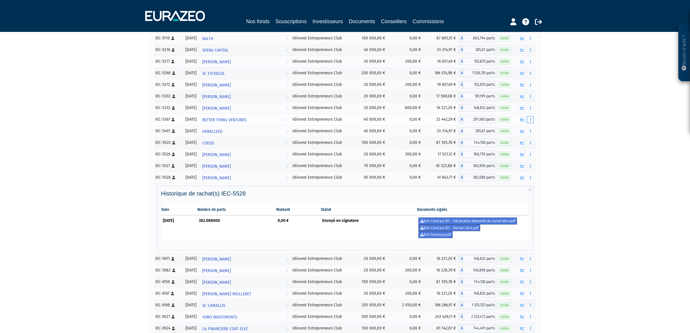
click at [531, 121] on button "button" at bounding box center [530, 119] width 7 height 7
click at [539, 143] on div "Référence Date Investisseur Fonds Montant Droits d'entrée Valorisation Part Sta…" at bounding box center [345, 287] width 391 height 603
click at [530, 144] on icon "button" at bounding box center [530, 143] width 1 height 4
click at [531, 134] on button "button" at bounding box center [530, 130] width 7 height 7
click at [530, 121] on icon "button" at bounding box center [530, 120] width 1 height 4
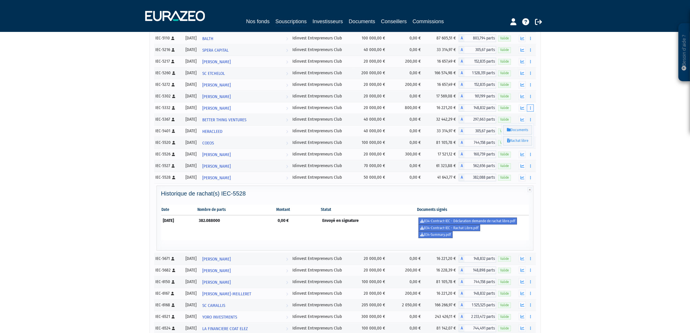
click at [529, 107] on button "button" at bounding box center [530, 107] width 7 height 7
click at [530, 96] on icon "button" at bounding box center [530, 96] width 1 height 4
click at [533, 83] on button "button" at bounding box center [530, 84] width 7 height 7
click at [532, 73] on button "button" at bounding box center [530, 73] width 7 height 7
click at [532, 64] on button "button" at bounding box center [530, 61] width 7 height 7
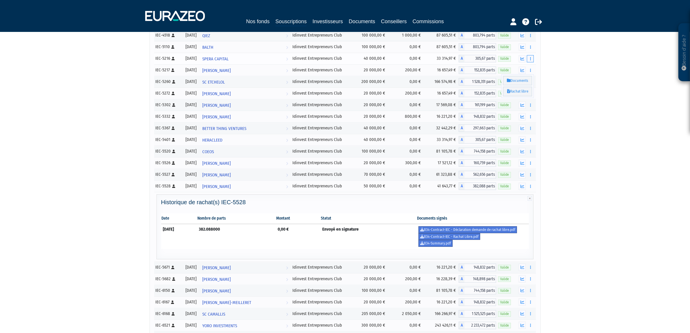
click at [528, 59] on button "button" at bounding box center [530, 58] width 7 height 7
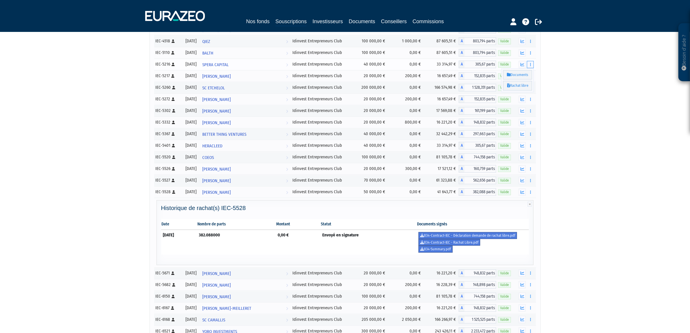
click at [529, 56] on button "button" at bounding box center [530, 52] width 7 height 7
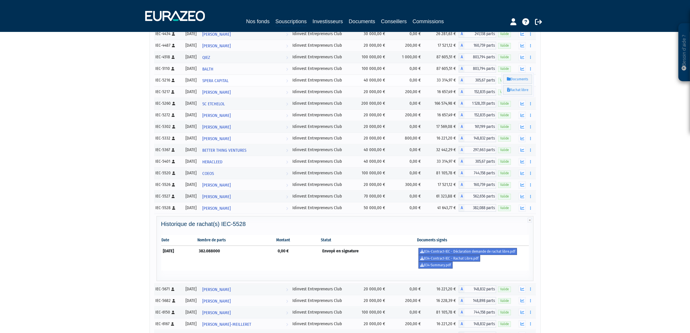
click at [529, 57] on button "button" at bounding box center [530, 57] width 7 height 7
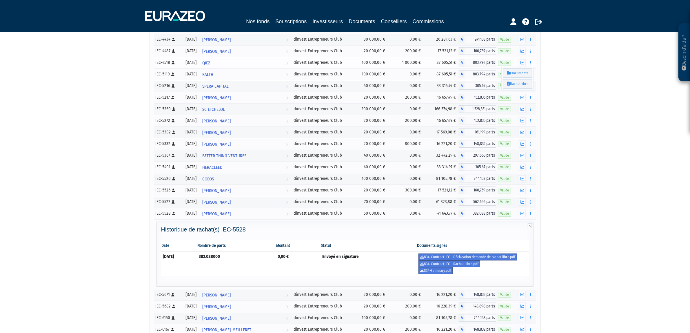
click at [530, 53] on icon "button" at bounding box center [530, 51] width 1 height 4
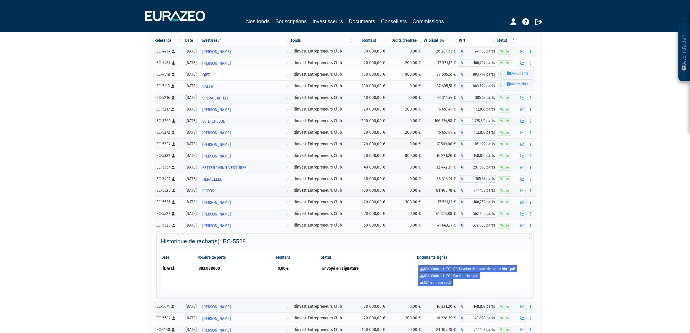
click at [530, 53] on icon "button" at bounding box center [530, 52] width 1 height 4
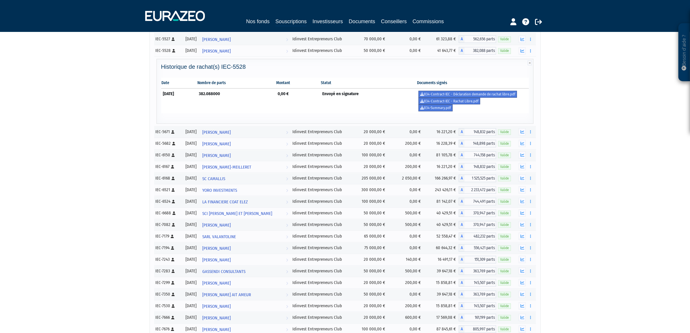
scroll to position [433, 0]
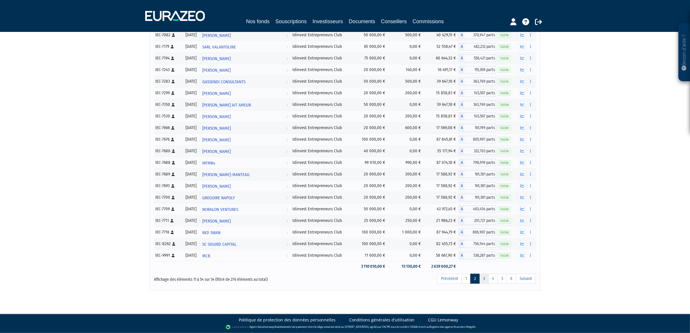
click at [483, 278] on link "3" at bounding box center [483, 278] width 9 height 10
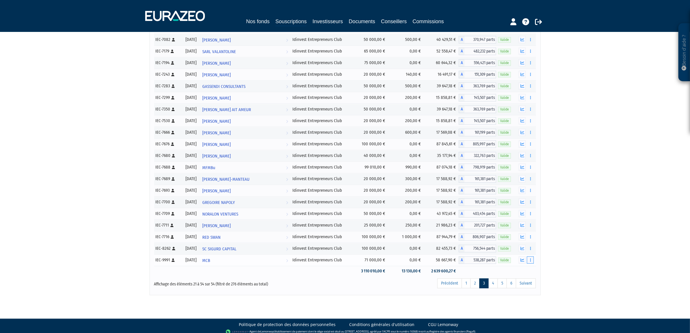
click at [528, 263] on button "button" at bounding box center [530, 259] width 7 height 7
click at [531, 252] on button "button" at bounding box center [530, 248] width 7 height 7
click at [531, 240] on button "button" at bounding box center [530, 236] width 7 height 7
click at [517, 262] on link "Historique de rachat(s)" at bounding box center [508, 258] width 48 height 10
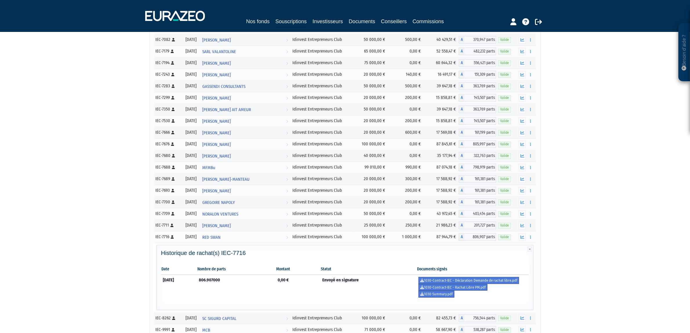
scroll to position [272, 0]
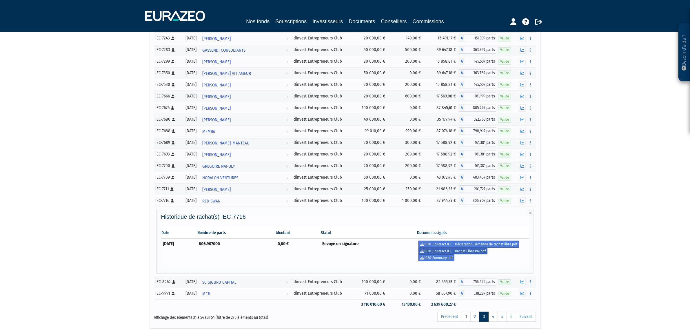
click at [479, 254] on link "1030-Contract-IEC - Rachat Libre PM.pdf" at bounding box center [452, 250] width 69 height 7
click at [473, 320] on link "2" at bounding box center [474, 316] width 9 height 10
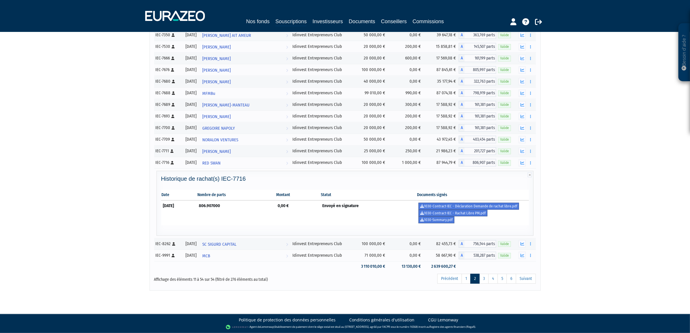
scroll to position [433, 0]
click at [487, 278] on link "3" at bounding box center [483, 278] width 9 height 10
click at [514, 278] on link "6" at bounding box center [511, 278] width 10 height 10
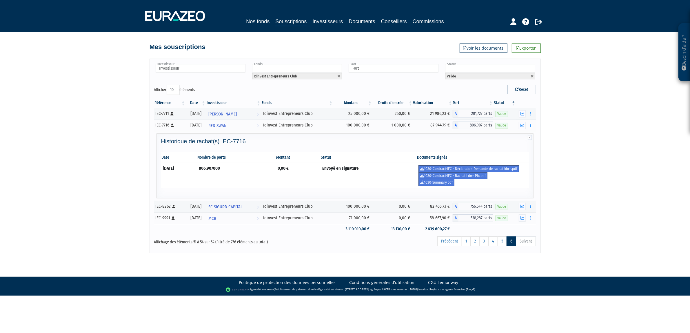
scroll to position [0, 0]
click at [502, 244] on link "5" at bounding box center [504, 241] width 9 height 10
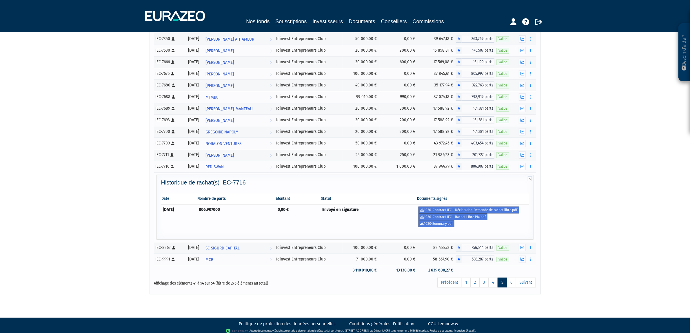
scroll to position [81, 0]
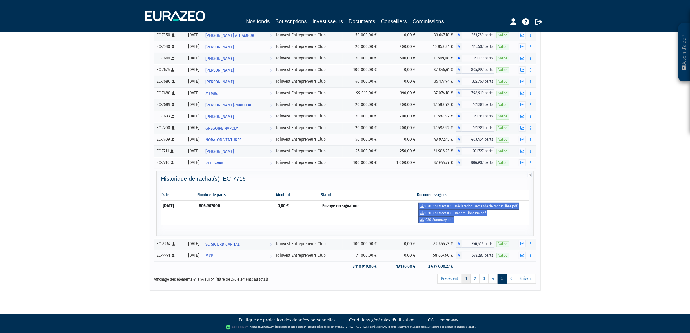
click at [466, 277] on link "1" at bounding box center [466, 278] width 9 height 10
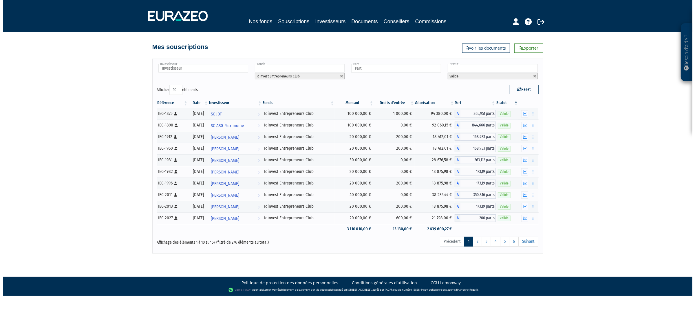
scroll to position [0, 0]
click at [481, 245] on link "2" at bounding box center [477, 241] width 9 height 10
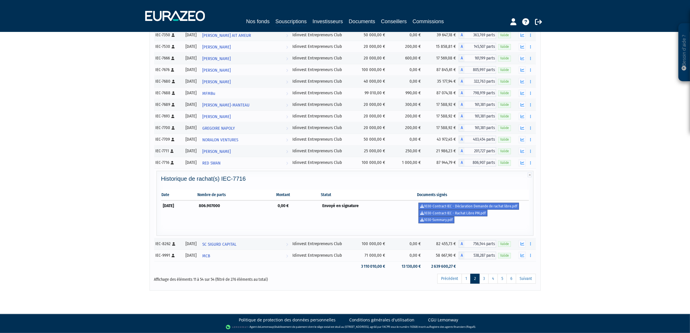
scroll to position [433, 0]
click at [465, 273] on div "Précédent 1 2 3 4 5 6 Suivant" at bounding box center [426, 279] width 219 height 13
click at [465, 278] on link "1" at bounding box center [466, 278] width 9 height 10
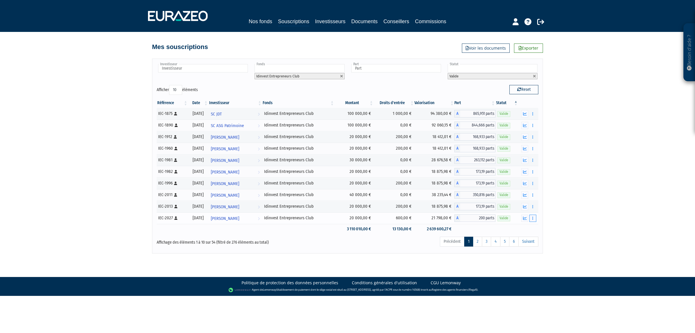
click at [533, 218] on icon "button" at bounding box center [533, 218] width 1 height 4
click at [533, 208] on icon "button" at bounding box center [533, 207] width 1 height 4
click at [533, 197] on icon "button" at bounding box center [533, 195] width 1 height 4
click at [532, 185] on button "button" at bounding box center [533, 183] width 7 height 7
click at [532, 173] on button "button" at bounding box center [533, 171] width 7 height 7
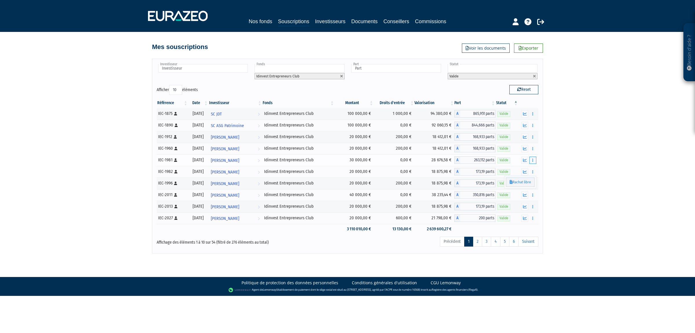
click at [532, 161] on button "button" at bounding box center [533, 159] width 7 height 7
click at [532, 146] on button "button" at bounding box center [533, 148] width 7 height 7
click at [535, 139] on button "button" at bounding box center [533, 136] width 7 height 7
click at [533, 127] on icon "button" at bounding box center [533, 125] width 1 height 4
click at [533, 116] on button "button" at bounding box center [533, 113] width 7 height 7
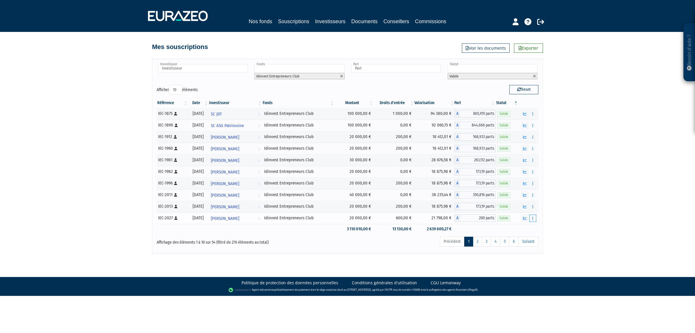
click at [535, 222] on button "button" at bounding box center [533, 217] width 7 height 7
click at [535, 205] on button "button" at bounding box center [533, 206] width 7 height 7
click at [533, 191] on tr "IEC-2011 [Français] Personne physique 30/04/2021 Thierry CAMMAS Voir l'investis…" at bounding box center [348, 195] width 382 height 12
click at [532, 196] on button "button" at bounding box center [533, 194] width 7 height 7
click at [614, 218] on div "Besoin d'aide ? × J'ai besoin d'aide Si vous avez une question à propos du fonc…" at bounding box center [347, 126] width 695 height 253
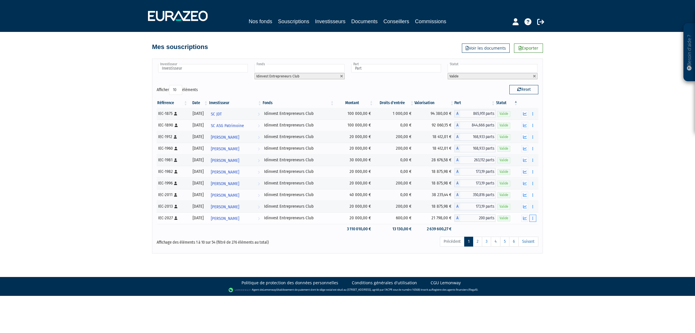
click at [535, 222] on button "button" at bounding box center [533, 217] width 7 height 7
click at [585, 228] on div "Besoin d'aide ? × J'ai besoin d'aide Si vous avez une question à propos du fonc…" at bounding box center [347, 126] width 695 height 253
click at [536, 221] on button "button" at bounding box center [533, 217] width 7 height 7
click at [533, 210] on button "button" at bounding box center [533, 206] width 7 height 7
click at [533, 198] on button "button" at bounding box center [533, 194] width 7 height 7
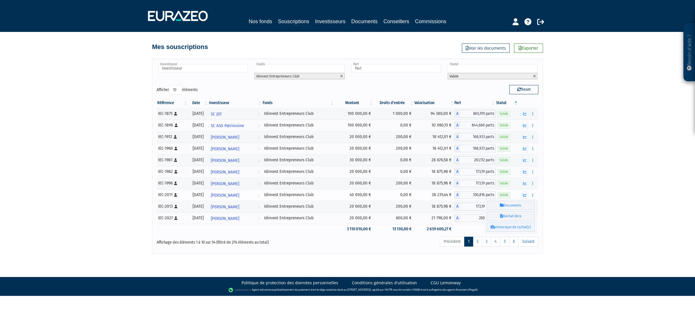
click at [522, 226] on link "Historique de rachat(s)" at bounding box center [511, 227] width 48 height 10
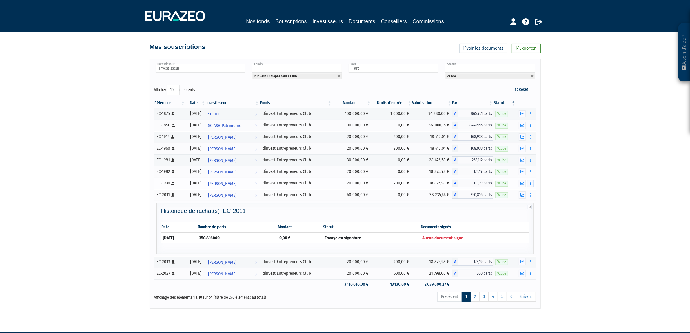
click at [530, 185] on icon "button" at bounding box center [530, 183] width 1 height 4
click at [532, 173] on button "button" at bounding box center [530, 171] width 7 height 7
click at [530, 163] on button "button" at bounding box center [530, 159] width 7 height 7
click at [530, 149] on icon "button" at bounding box center [530, 149] width 1 height 4
click at [531, 140] on button "button" at bounding box center [530, 136] width 7 height 7
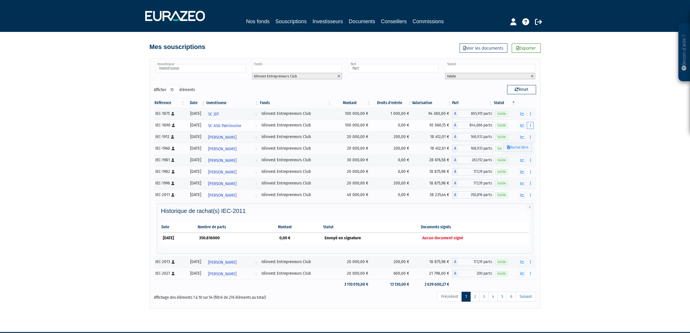
click at [529, 128] on button "button" at bounding box center [530, 125] width 7 height 7
click at [532, 114] on button "button" at bounding box center [530, 113] width 7 height 7
click at [528, 276] on button "button" at bounding box center [530, 272] width 7 height 7
click at [514, 298] on link "Historique de rachat(s)" at bounding box center [508, 295] width 48 height 10
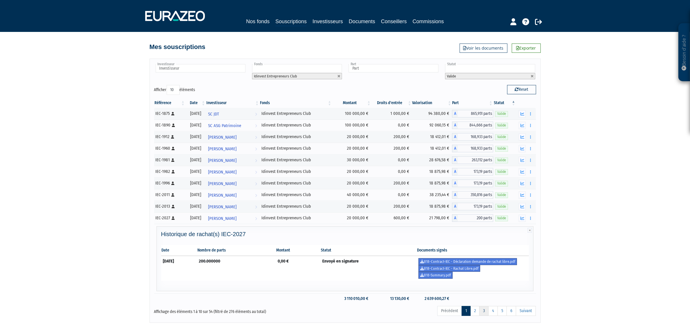
click at [479, 314] on link "3" at bounding box center [483, 311] width 9 height 10
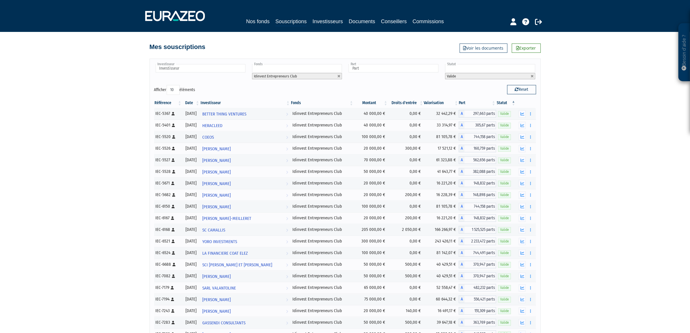
scroll to position [236, 0]
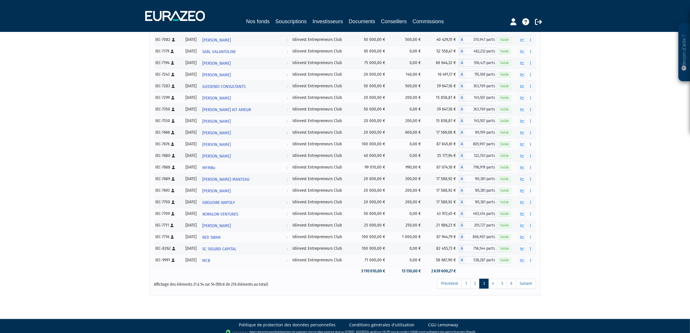
click at [477, 291] on div "Précédent 1 2 3 4 5 6 Suivant" at bounding box center [426, 284] width 219 height 13
click at [476, 288] on link "2" at bounding box center [474, 283] width 9 height 10
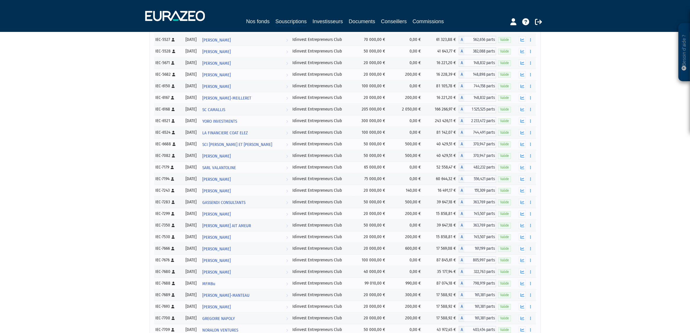
scroll to position [353, 0]
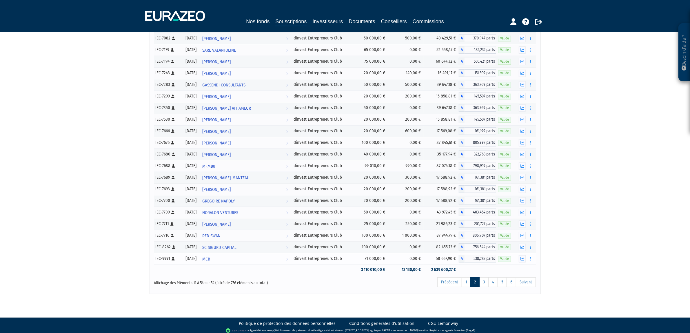
click at [535, 264] on td "Documents Rachat libre" at bounding box center [526, 259] width 20 height 12
drag, startPoint x: 534, startPoint y: 264, endPoint x: 530, endPoint y: 264, distance: 4.1
click at [533, 264] on td "Documents Rachat libre" at bounding box center [526, 259] width 20 height 12
click at [529, 262] on button "button" at bounding box center [530, 258] width 7 height 7
click at [532, 251] on button "button" at bounding box center [530, 246] width 7 height 7
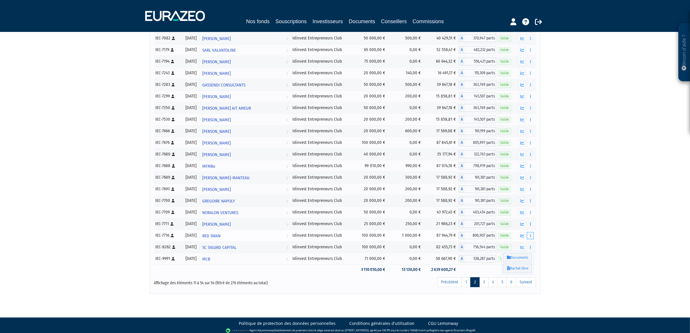
click at [532, 239] on button "button" at bounding box center [530, 235] width 7 height 7
click at [459, 287] on link "Précédent" at bounding box center [449, 282] width 25 height 10
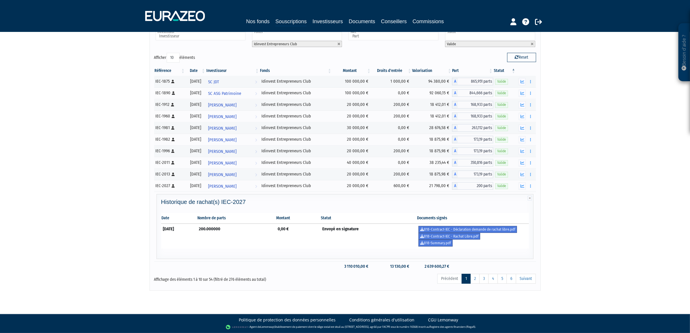
scroll to position [0, 0]
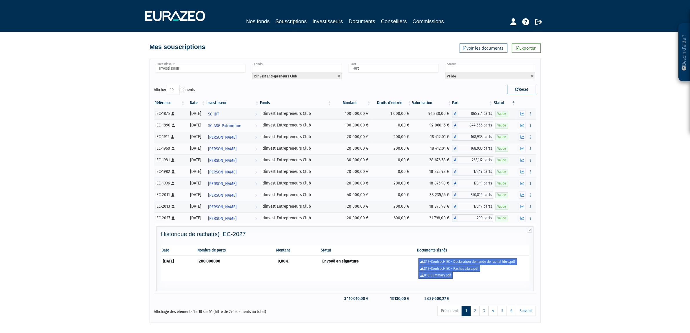
click at [561, 295] on div "Besoin d'aide ? × J'ai besoin d'aide Si vous avez une question à propos du fonc…" at bounding box center [345, 161] width 690 height 322
click at [589, 224] on div "Besoin d'aide ? × J'ai besoin d'aide Si vous avez une question à propos du fonc…" at bounding box center [345, 161] width 690 height 322
click at [531, 221] on button "button" at bounding box center [530, 217] width 7 height 7
click at [580, 286] on div "Besoin d'aide ? × J'ai besoin d'aide Si vous avez une question à propos du fonc…" at bounding box center [345, 161] width 690 height 322
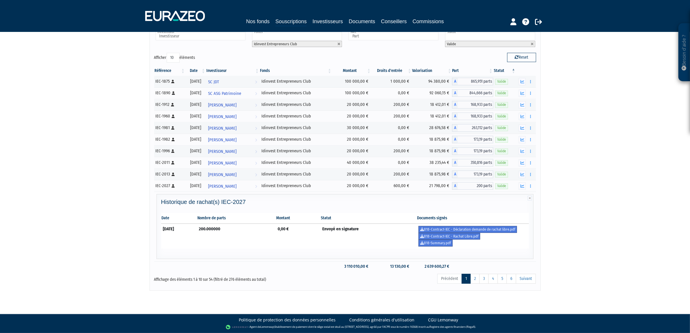
scroll to position [34, 0]
click at [531, 199] on icon at bounding box center [530, 198] width 4 height 5
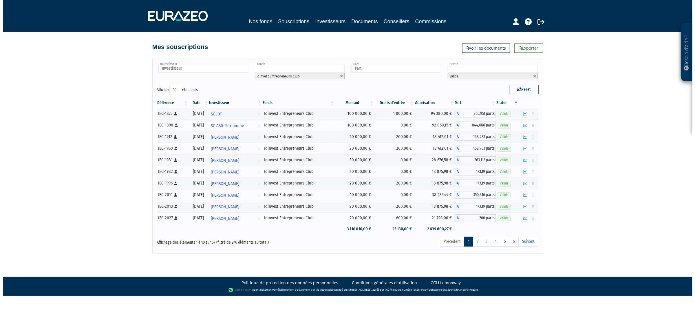
scroll to position [0, 0]
click at [535, 222] on button "button" at bounding box center [533, 217] width 7 height 7
click at [534, 205] on button "button" at bounding box center [533, 206] width 7 height 7
click at [533, 196] on icon "button" at bounding box center [533, 195] width 1 height 4
click at [533, 183] on icon "button" at bounding box center [533, 183] width 1 height 4
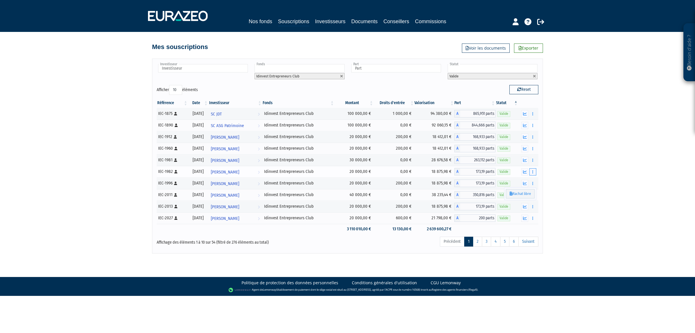
click at [533, 172] on icon "button" at bounding box center [533, 172] width 1 height 4
click at [533, 158] on button "button" at bounding box center [533, 159] width 7 height 7
click at [533, 150] on icon "button" at bounding box center [533, 149] width 1 height 4
click at [533, 136] on icon "button" at bounding box center [533, 137] width 1 height 4
click at [533, 126] on icon "button" at bounding box center [533, 125] width 1 height 4
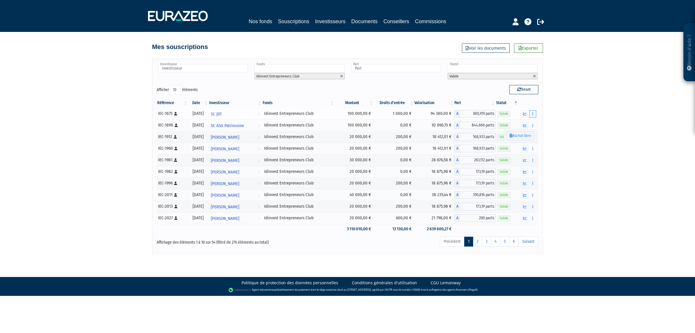
click at [534, 115] on button "button" at bounding box center [533, 113] width 7 height 7
click at [478, 243] on link "2" at bounding box center [477, 241] width 9 height 10
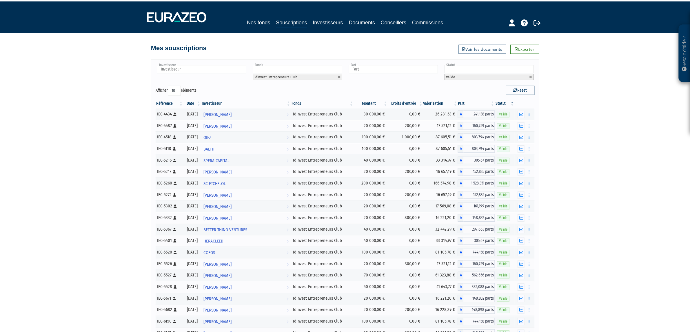
scroll to position [353, 0]
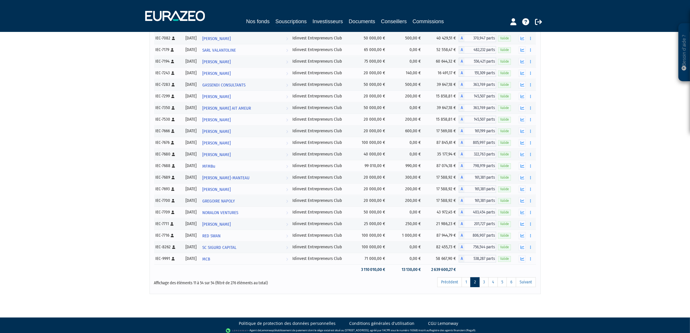
click at [533, 262] on button "button" at bounding box center [530, 258] width 7 height 7
click at [531, 251] on button "button" at bounding box center [530, 246] width 7 height 7
click at [530, 237] on icon "button" at bounding box center [530, 236] width 1 height 4
click at [530, 226] on icon "button" at bounding box center [530, 224] width 1 height 4
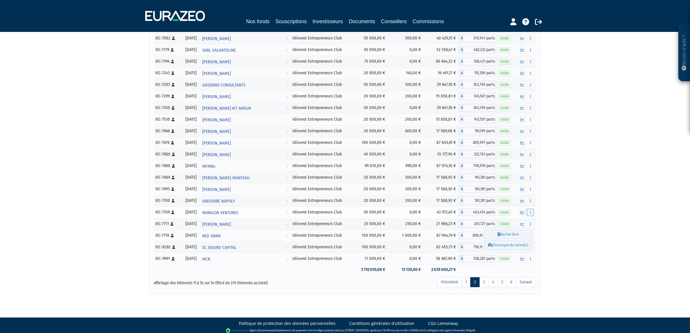
click at [530, 214] on icon "button" at bounding box center [530, 212] width 1 height 4
click at [530, 203] on icon "button" at bounding box center [530, 201] width 1 height 4
click at [530, 191] on icon "button" at bounding box center [530, 189] width 1 height 4
click at [533, 181] on button "button" at bounding box center [530, 177] width 7 height 7
click at [530, 168] on icon "button" at bounding box center [530, 166] width 1 height 4
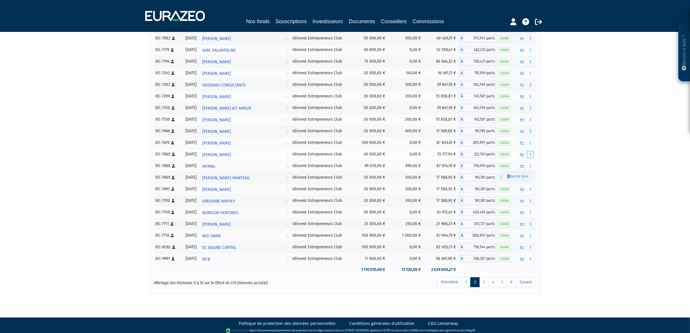
click at [530, 156] on icon "button" at bounding box center [530, 154] width 1 height 4
click at [531, 146] on button "button" at bounding box center [530, 142] width 7 height 7
click at [530, 135] on button "button" at bounding box center [530, 130] width 7 height 7
click at [532, 135] on button "button" at bounding box center [530, 130] width 7 height 7
click at [530, 121] on icon "button" at bounding box center [530, 120] width 1 height 4
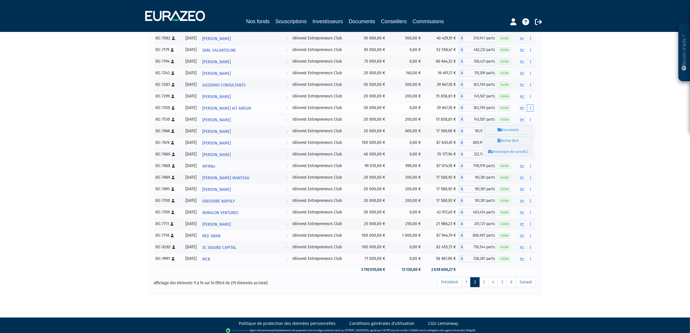
click at [530, 112] on button "button" at bounding box center [530, 107] width 7 height 7
click at [530, 98] on icon "button" at bounding box center [530, 96] width 1 height 4
click at [530, 87] on icon "button" at bounding box center [530, 85] width 1 height 4
click at [530, 75] on icon "button" at bounding box center [530, 73] width 1 height 4
click at [531, 65] on button "button" at bounding box center [530, 61] width 7 height 7
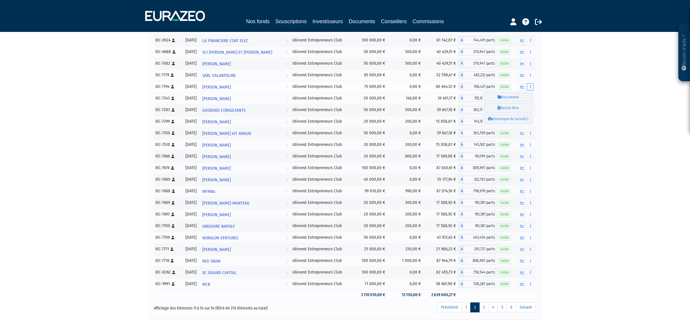
scroll to position [317, 0]
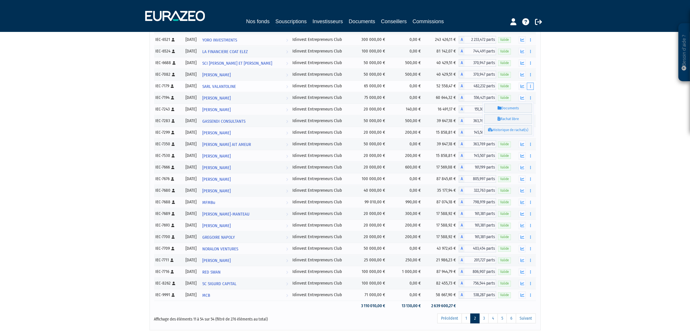
click at [532, 90] on button "button" at bounding box center [530, 86] width 7 height 7
click at [532, 78] on button "button" at bounding box center [530, 74] width 7 height 7
click at [531, 65] on button "button" at bounding box center [530, 62] width 7 height 7
click at [531, 55] on button "button" at bounding box center [530, 51] width 7 height 7
click at [530, 53] on icon "button" at bounding box center [530, 52] width 1 height 4
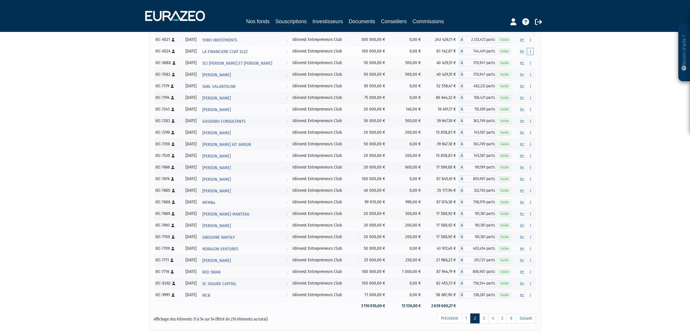
click at [530, 53] on icon "button" at bounding box center [530, 52] width 1 height 4
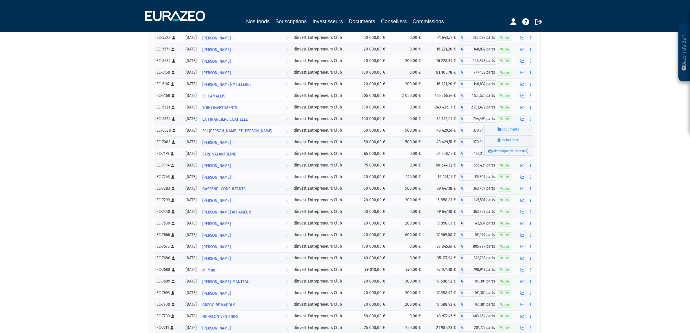
drag, startPoint x: 530, startPoint y: 54, endPoint x: 531, endPoint y: 134, distance: 79.4
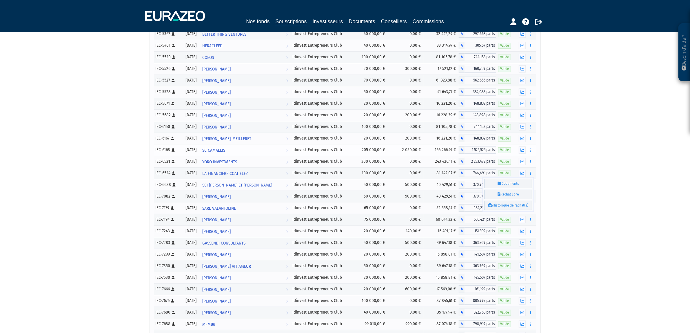
scroll to position [172, 0]
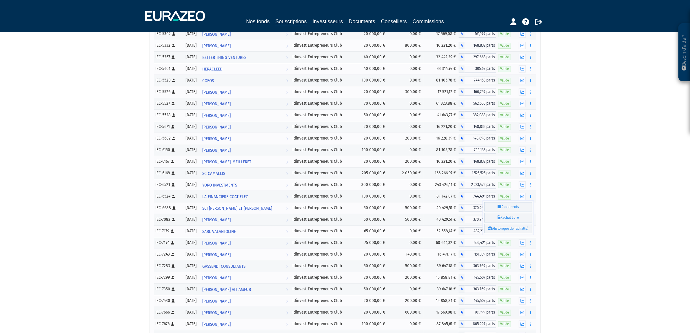
drag, startPoint x: 531, startPoint y: 134, endPoint x: 563, endPoint y: 98, distance: 47.6
click at [563, 98] on div "Besoin d'aide ? × J'ai besoin d'aide Si vous avez une question à propos du fonc…" at bounding box center [345, 151] width 690 height 647
click at [530, 188] on button "button" at bounding box center [530, 184] width 7 height 7
click at [531, 174] on button "button" at bounding box center [530, 172] width 7 height 7
click at [531, 161] on button "button" at bounding box center [530, 161] width 7 height 7
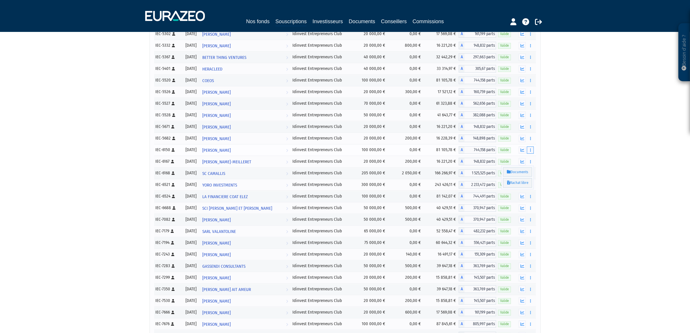
click at [531, 154] on button "button" at bounding box center [530, 149] width 7 height 7
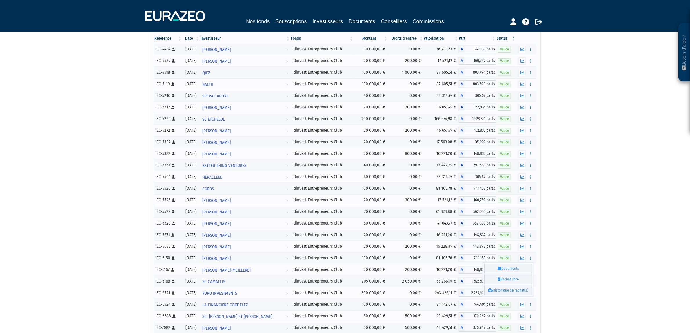
scroll to position [64, 0]
click at [530, 260] on icon "button" at bounding box center [530, 259] width 1 height 4
click at [531, 250] on button "button" at bounding box center [530, 246] width 7 height 7
click at [532, 239] on button "button" at bounding box center [530, 235] width 7 height 7
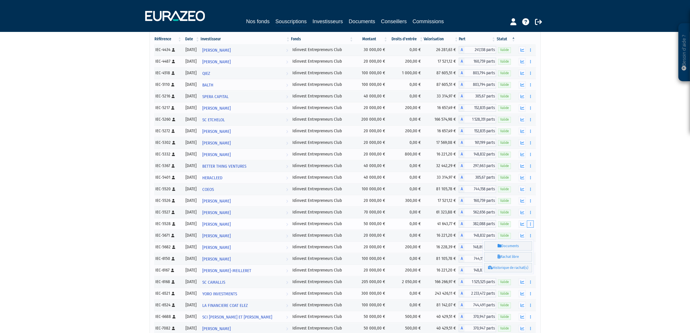
click at [533, 225] on button "button" at bounding box center [530, 223] width 7 height 7
click at [531, 215] on button "button" at bounding box center [530, 212] width 7 height 7
click at [529, 202] on button "button" at bounding box center [530, 200] width 7 height 7
click at [530, 189] on icon "button" at bounding box center [530, 189] width 1 height 4
click at [531, 180] on button "button" at bounding box center [530, 177] width 7 height 7
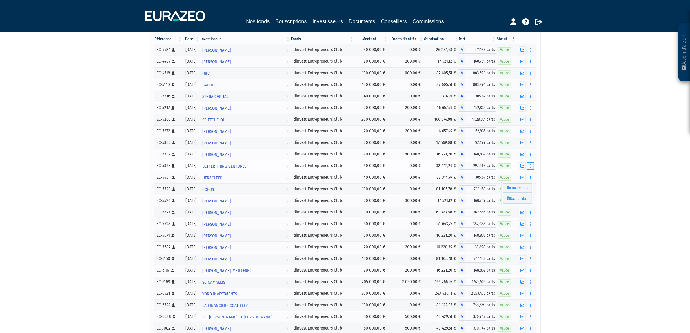
click at [531, 169] on button "button" at bounding box center [530, 165] width 7 height 7
click at [531, 156] on button "button" at bounding box center [530, 154] width 7 height 7
click at [532, 146] on button "button" at bounding box center [530, 142] width 7 height 7
click at [532, 132] on button "button" at bounding box center [530, 130] width 7 height 7
click at [530, 121] on icon "button" at bounding box center [530, 120] width 1 height 4
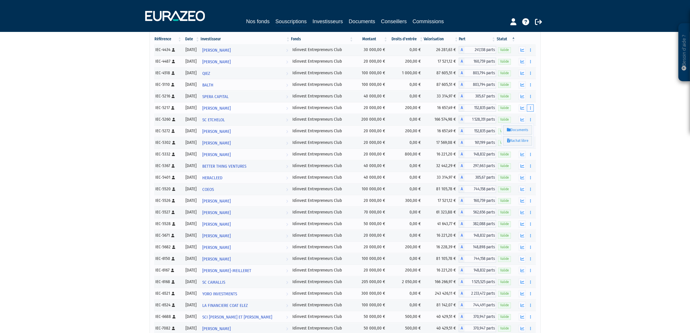
click at [530, 112] on button "button" at bounding box center [530, 107] width 7 height 7
click at [531, 98] on button "button" at bounding box center [530, 96] width 7 height 7
click at [531, 86] on button "button" at bounding box center [530, 84] width 7 height 7
click at [531, 77] on button "button" at bounding box center [530, 73] width 7 height 7
click at [531, 63] on button "button" at bounding box center [530, 61] width 7 height 7
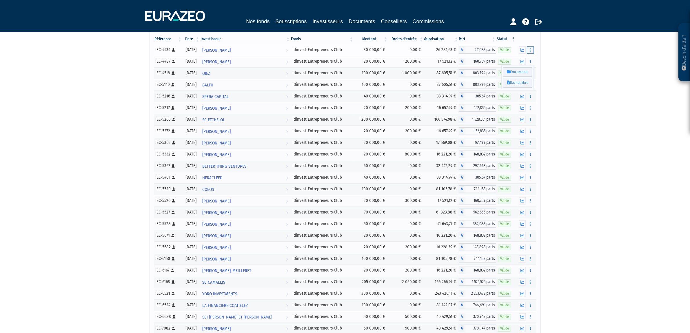
click at [531, 52] on button "button" at bounding box center [530, 49] width 7 height 7
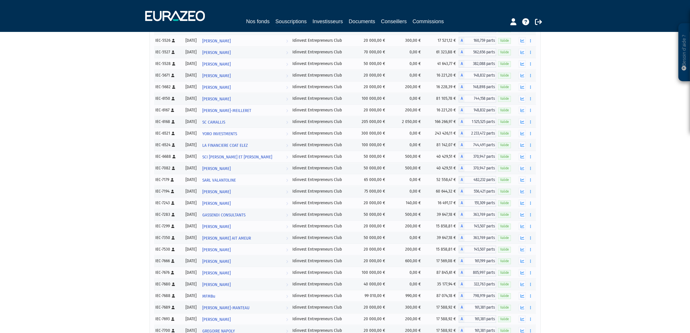
scroll to position [364, 0]
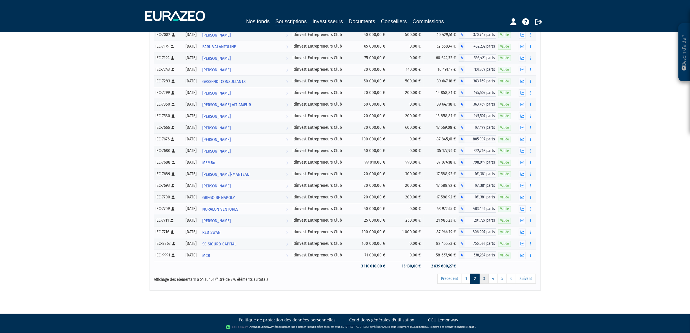
click at [484, 280] on link "3" at bounding box center [483, 278] width 9 height 10
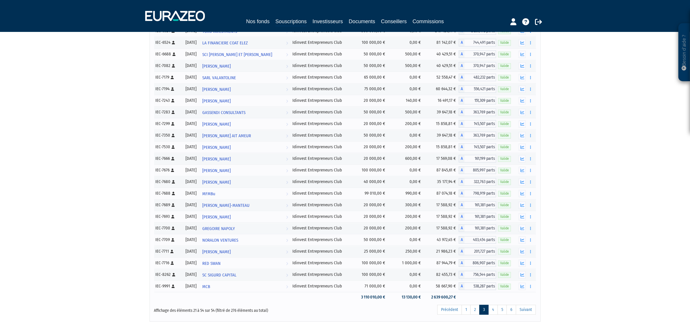
scroll to position [174, 0]
